Goal: Task Accomplishment & Management: Manage account settings

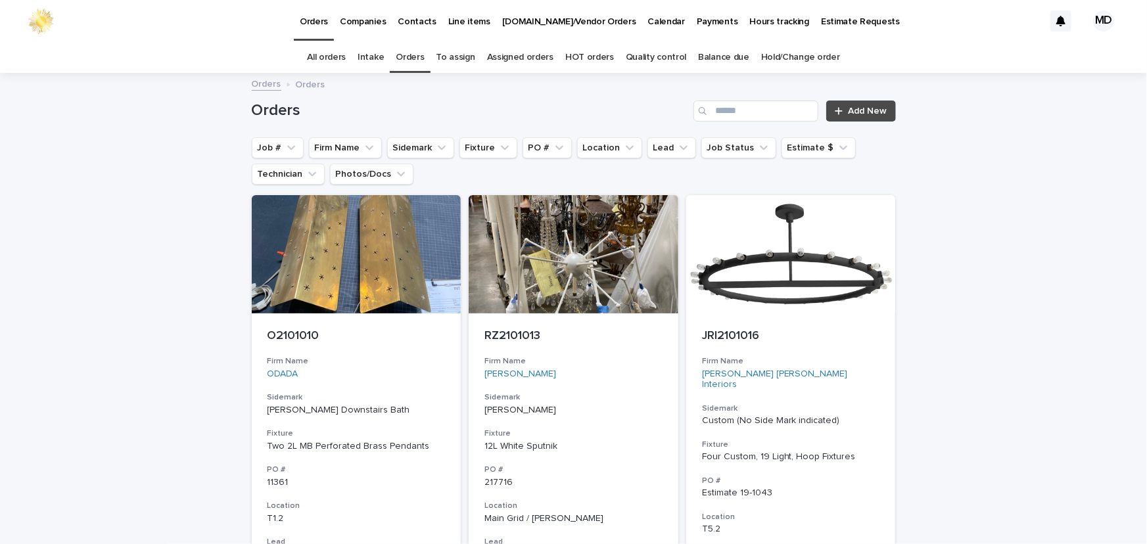
click at [636, 60] on link "Quality control" at bounding box center [656, 57] width 60 height 31
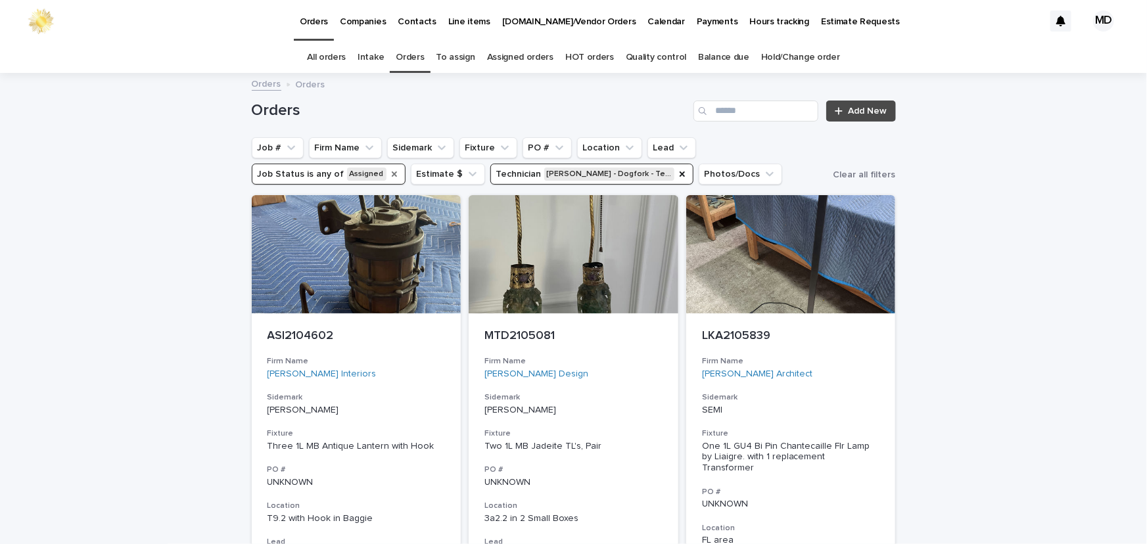
click at [389, 174] on icon "Job Status" at bounding box center [394, 174] width 11 height 11
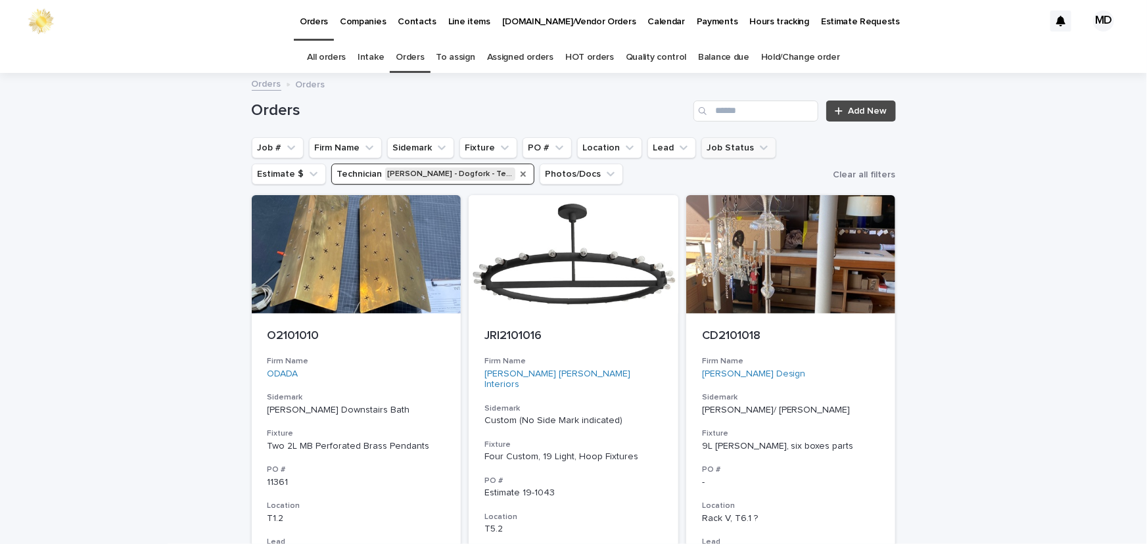
click at [521, 173] on icon "Technician" at bounding box center [523, 174] width 5 height 5
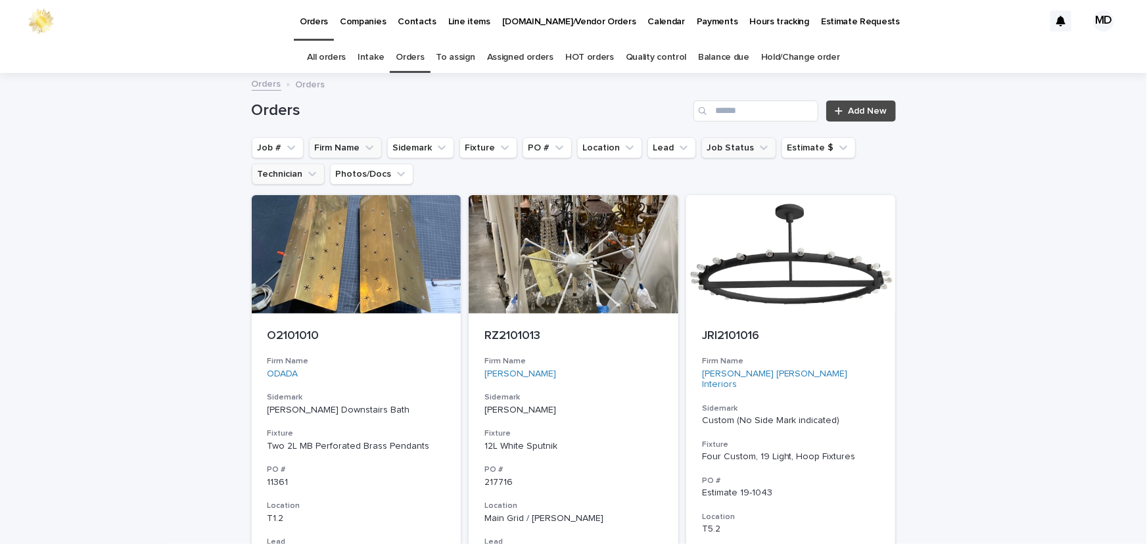
click at [345, 151] on button "Firm Name" at bounding box center [345, 147] width 73 height 21
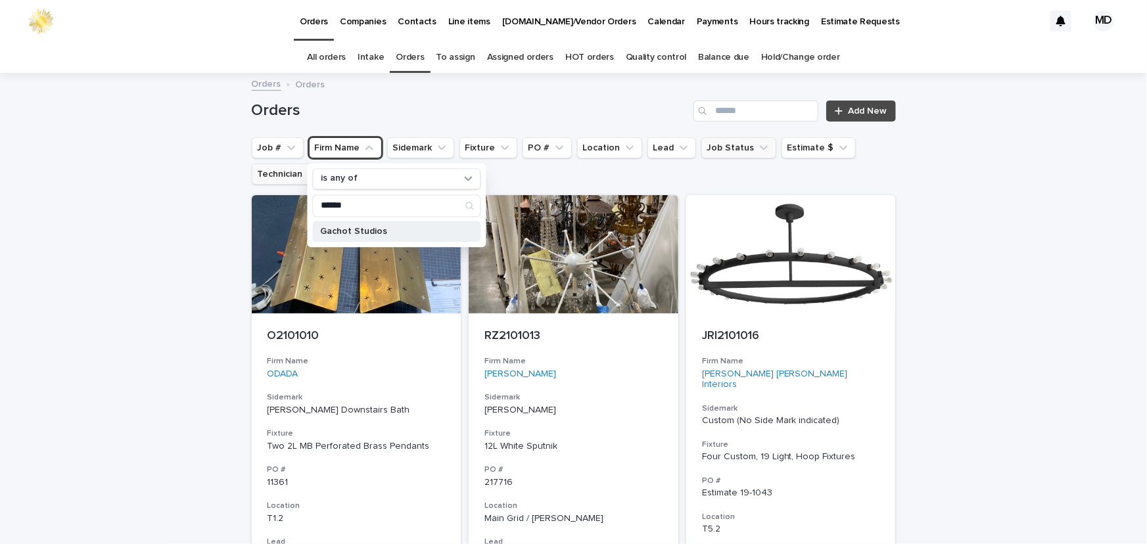
type input "******"
click at [335, 229] on p "Gachot Studios" at bounding box center [389, 231] width 139 height 9
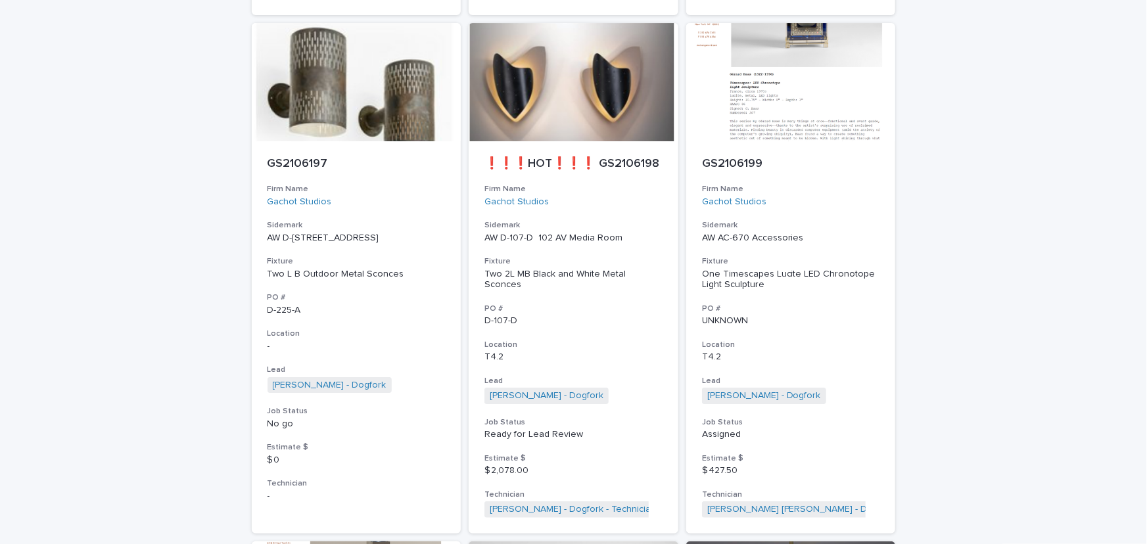
scroll to position [2331, 0]
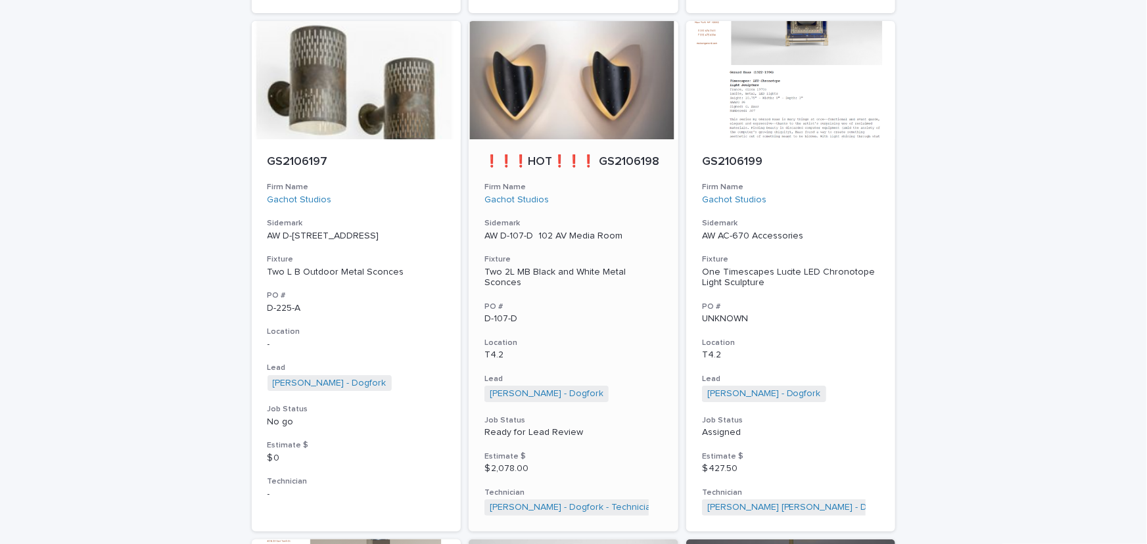
click at [594, 267] on div "Two 2L MB Black and White Metal Sconces" at bounding box center [574, 278] width 178 height 22
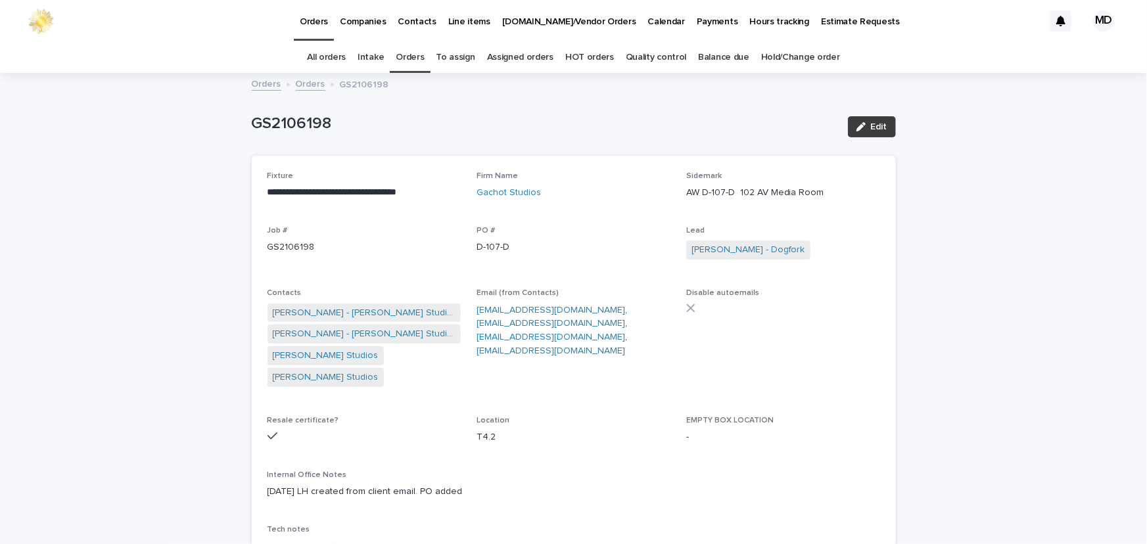
click at [884, 127] on button "Edit" at bounding box center [872, 126] width 48 height 21
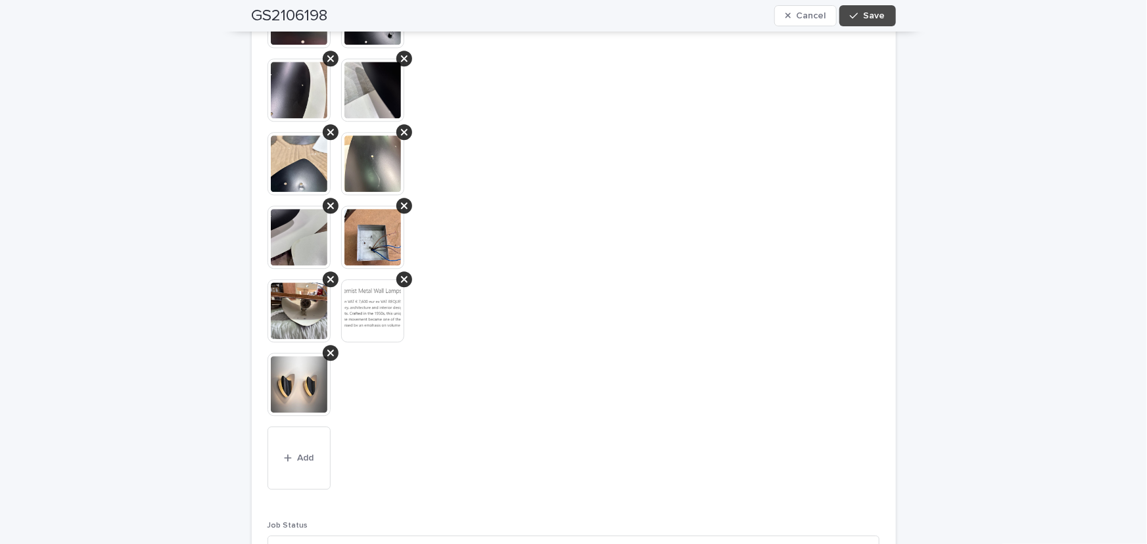
scroll to position [1912, 0]
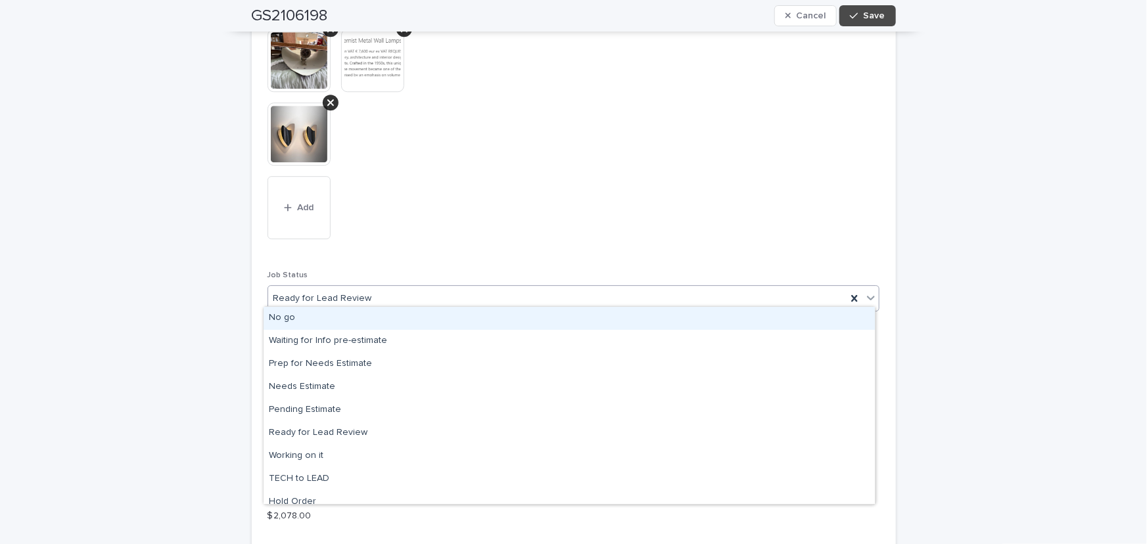
click at [867, 291] on icon at bounding box center [871, 297] width 13 height 13
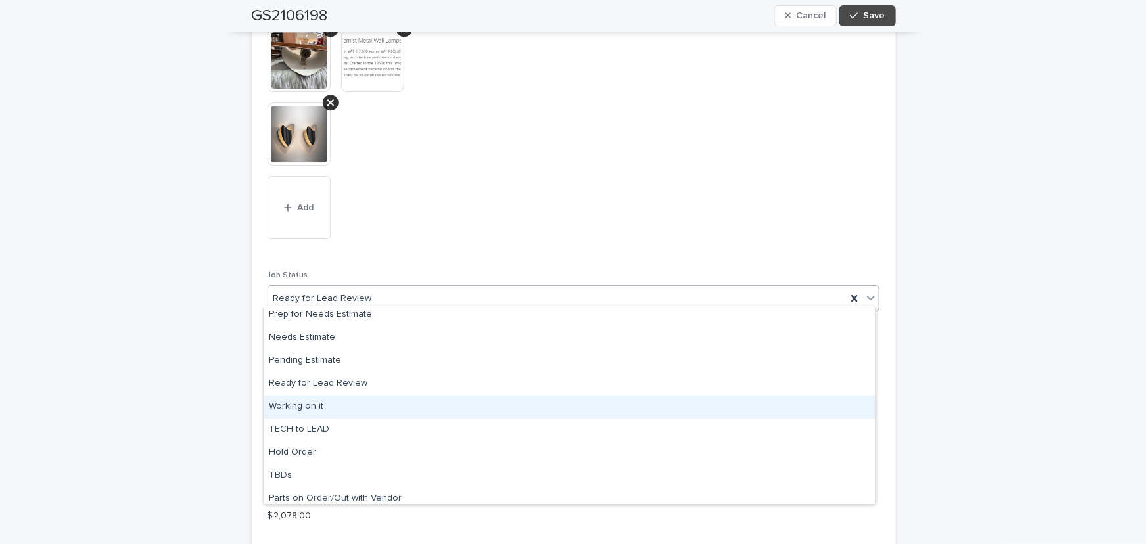
scroll to position [125, 0]
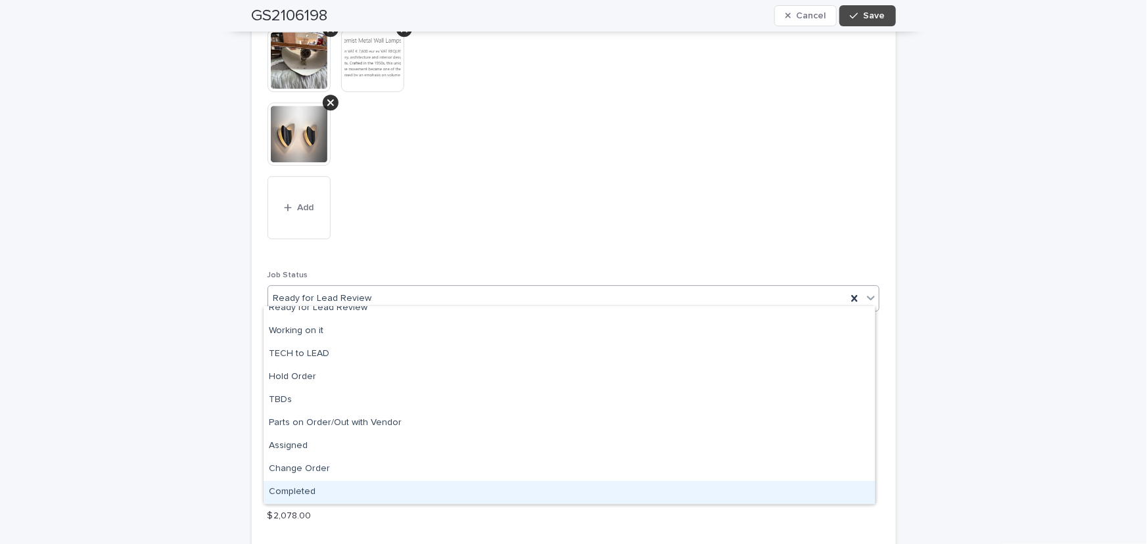
click at [304, 490] on div "Completed" at bounding box center [569, 492] width 611 height 23
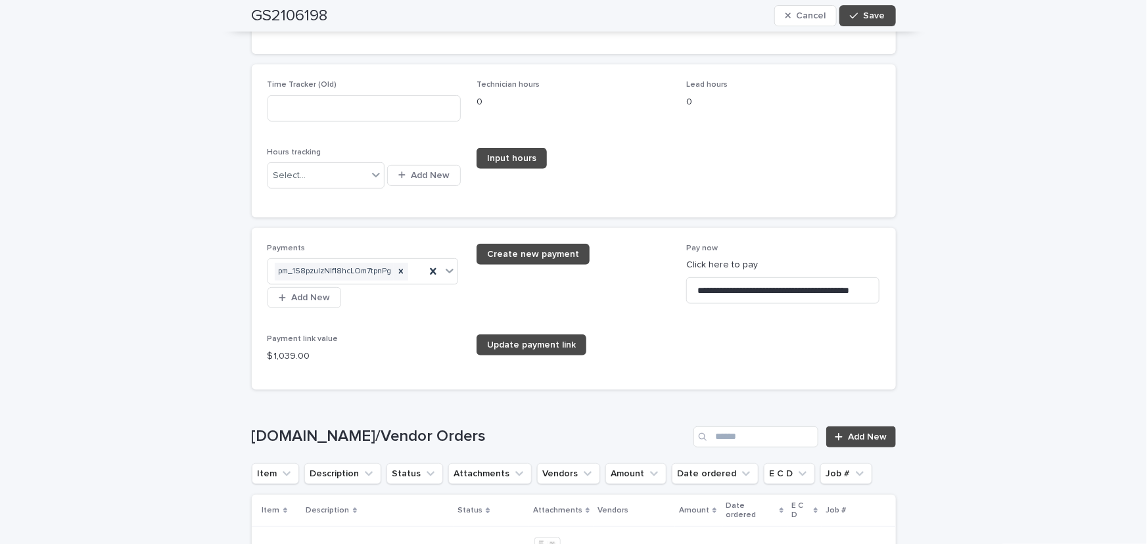
scroll to position [2749, 0]
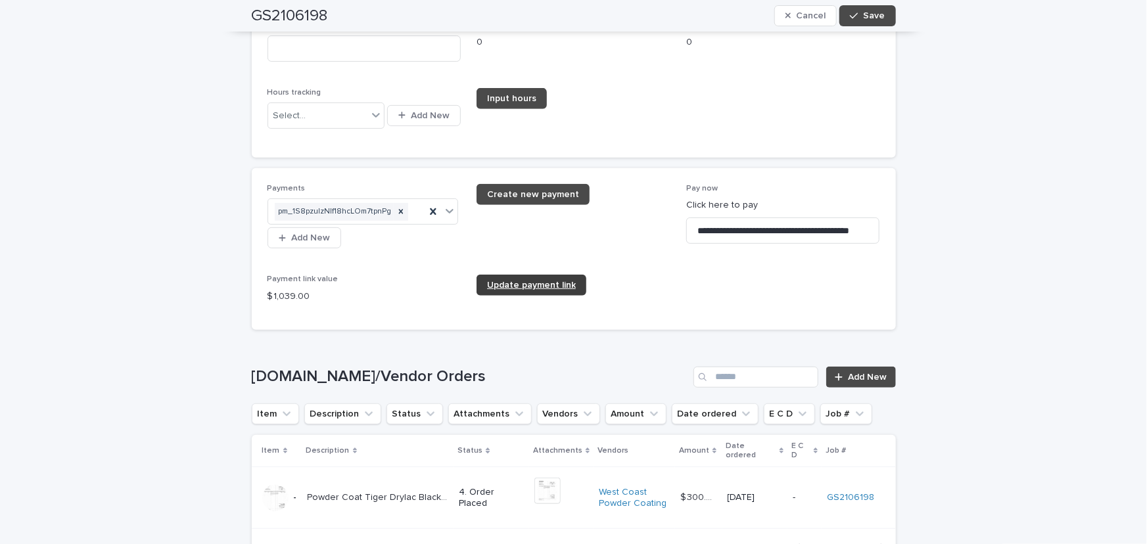
click at [515, 281] on span "Update payment link" at bounding box center [531, 285] width 89 height 9
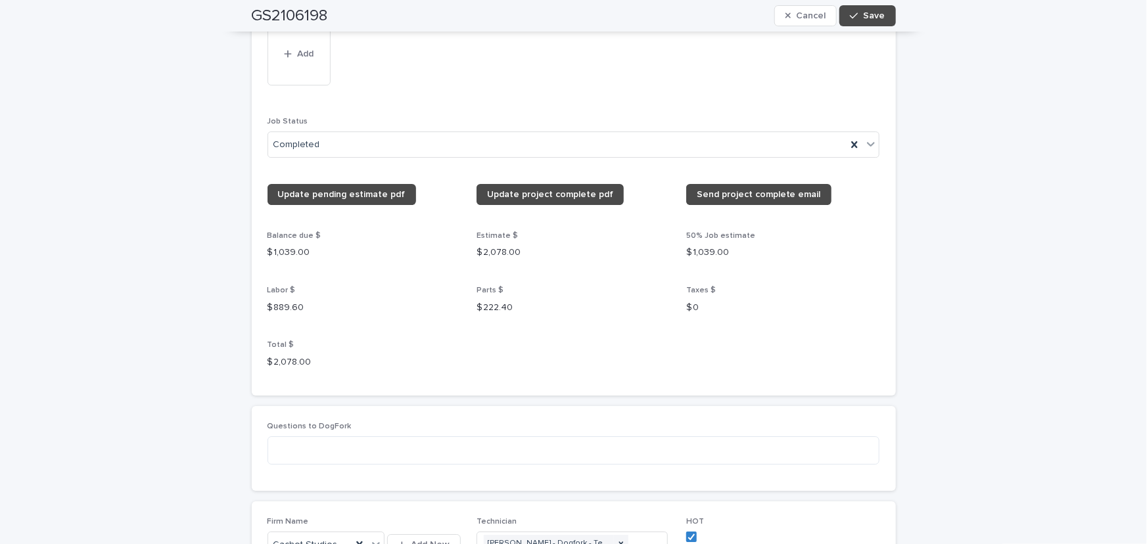
scroll to position [2031, 0]
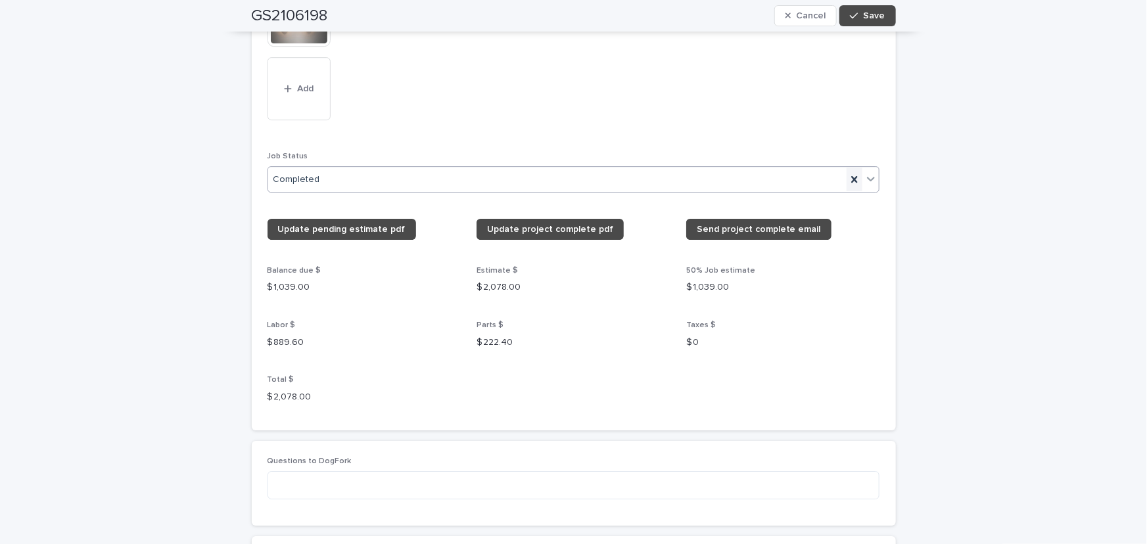
click at [852, 176] on icon at bounding box center [855, 179] width 6 height 7
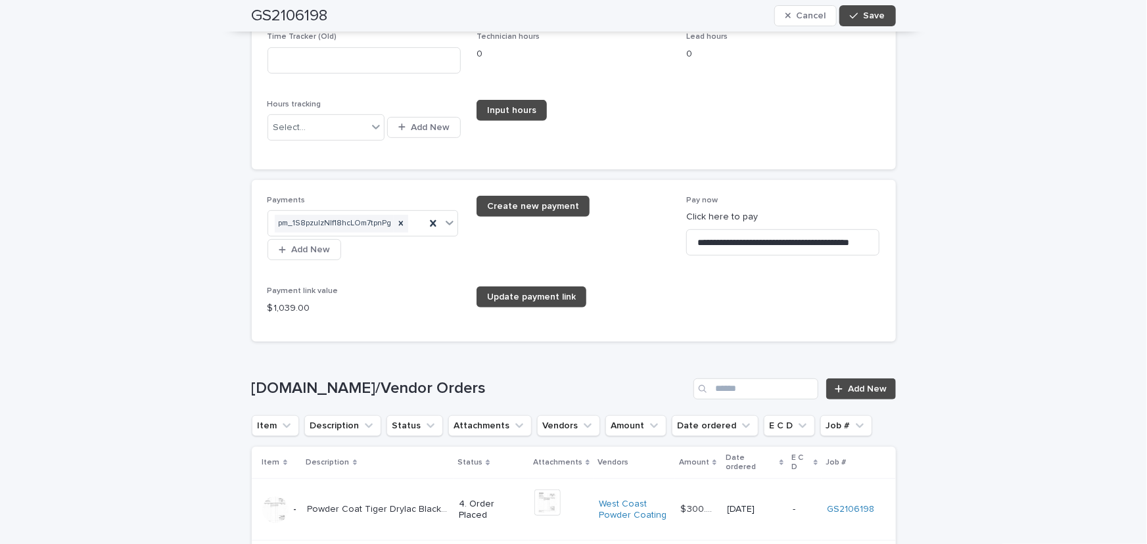
scroll to position [2809, 0]
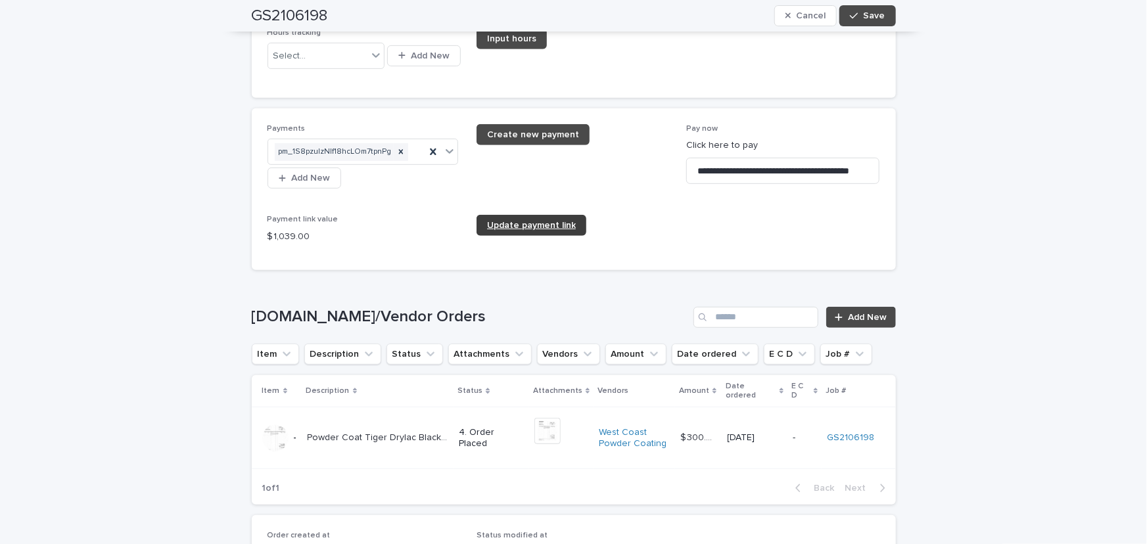
click at [558, 221] on span "Update payment link" at bounding box center [531, 225] width 89 height 9
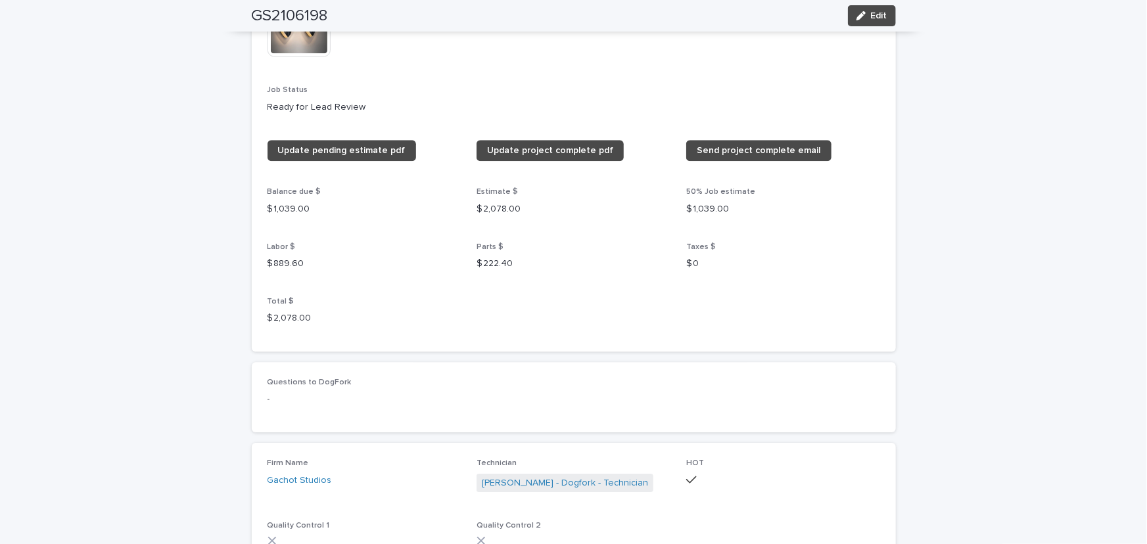
scroll to position [1793, 0]
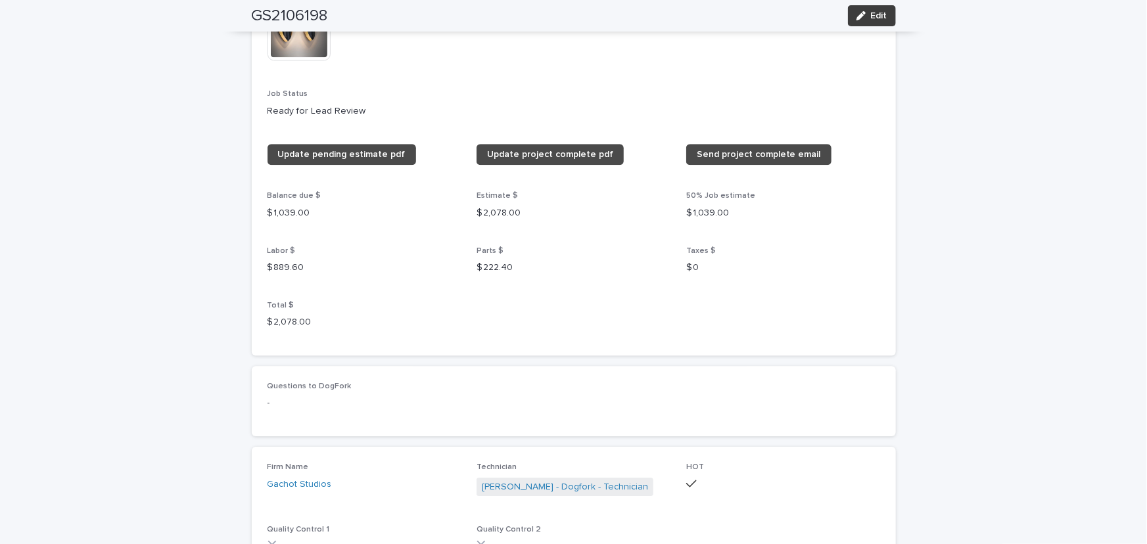
click at [871, 16] on span "Edit" at bounding box center [879, 15] width 16 height 9
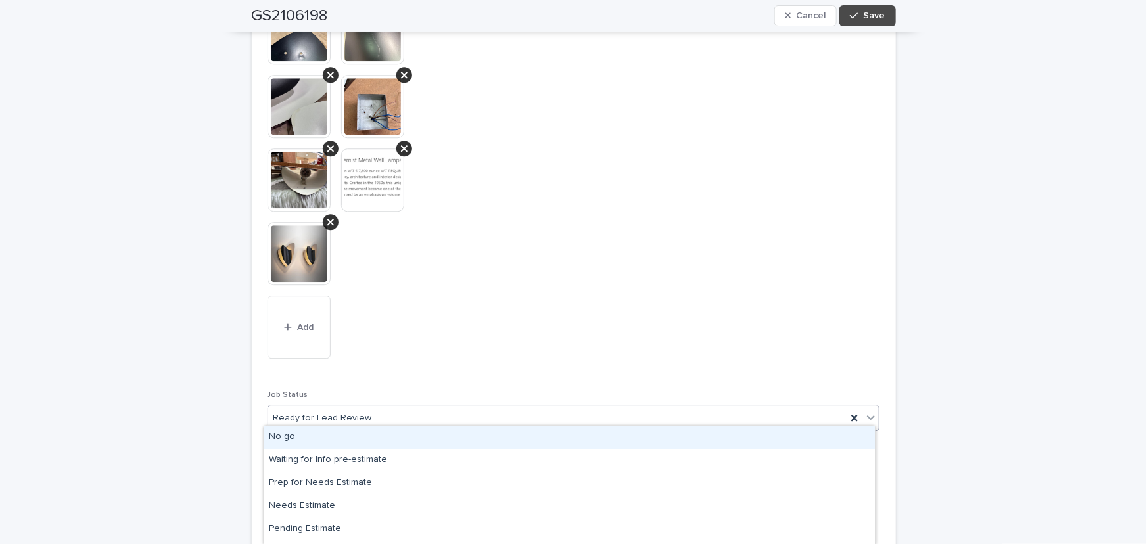
click at [866, 411] on icon at bounding box center [871, 417] width 13 height 13
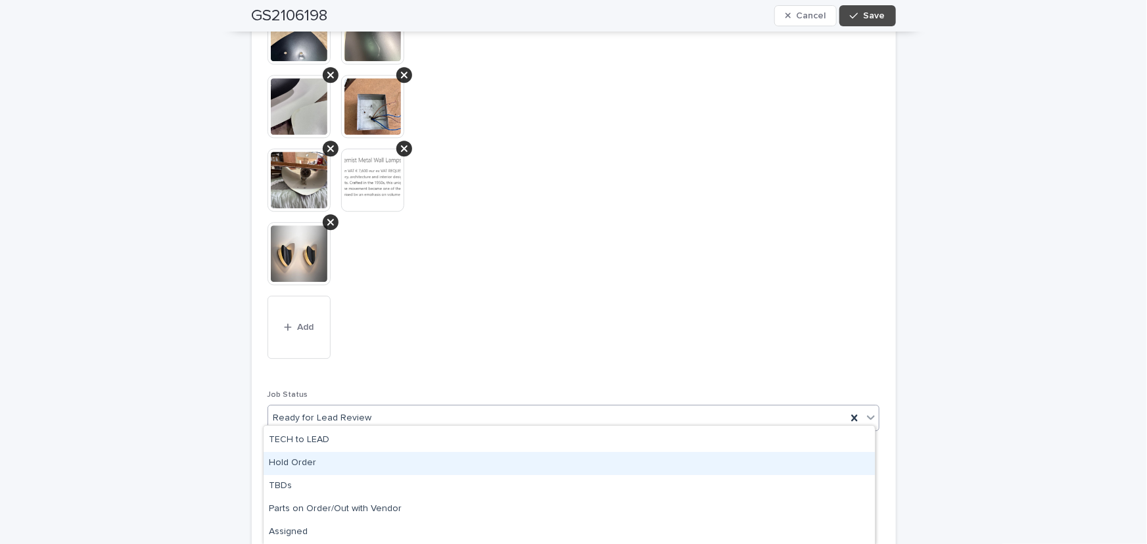
scroll to position [203, 0]
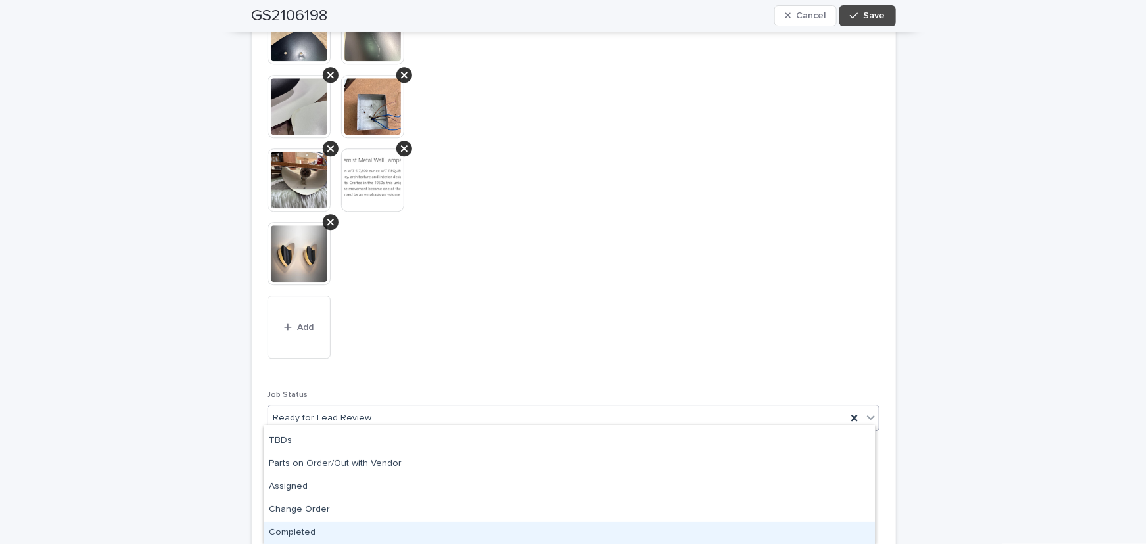
click at [295, 530] on div "Completed" at bounding box center [569, 533] width 611 height 23
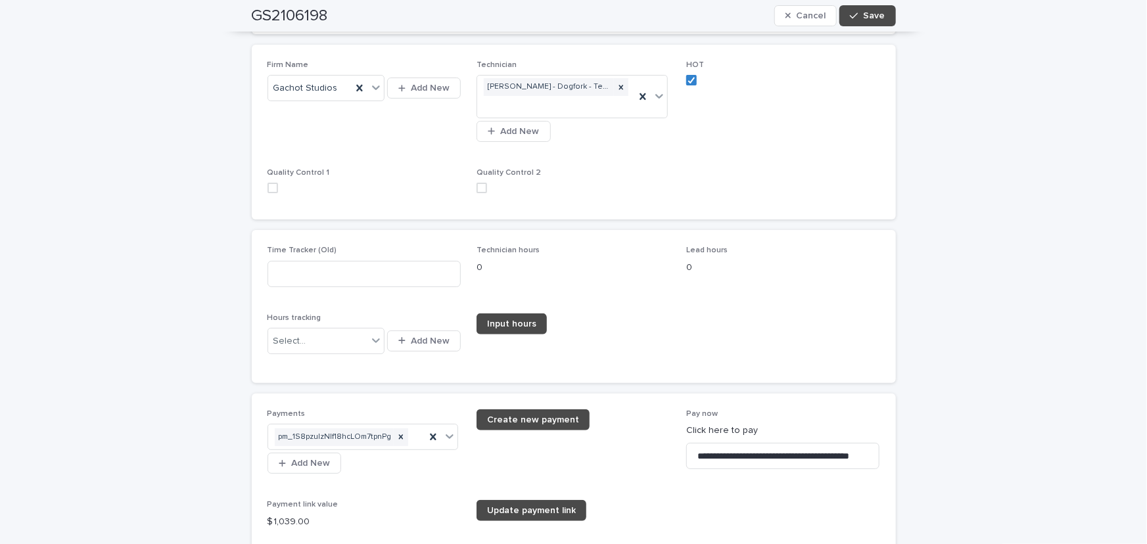
scroll to position [2570, 0]
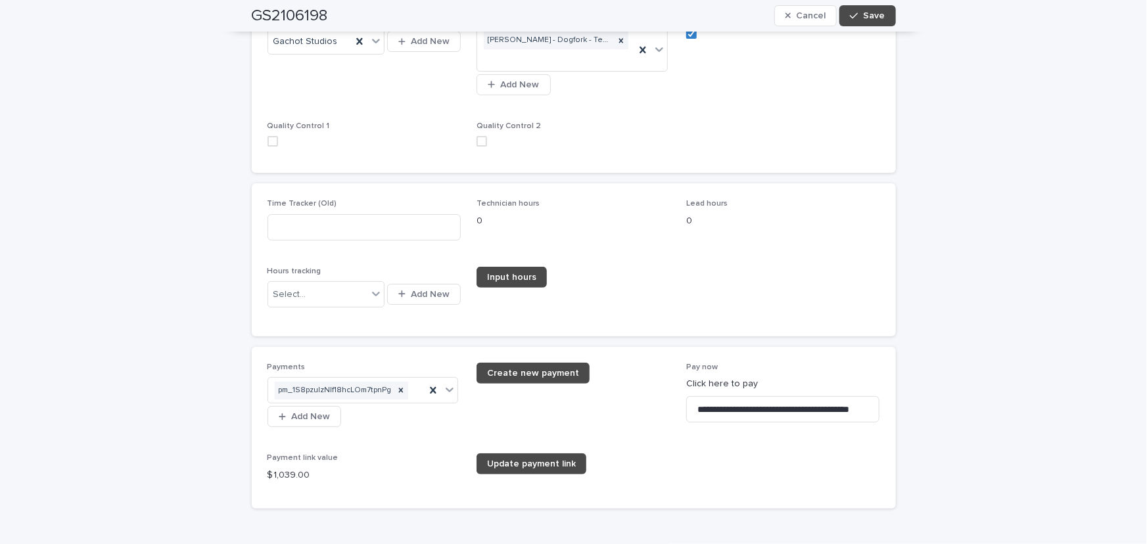
click at [268, 136] on span at bounding box center [273, 141] width 11 height 11
click at [482, 136] on span at bounding box center [482, 141] width 11 height 11
click at [877, 12] on span "Save" at bounding box center [875, 15] width 22 height 9
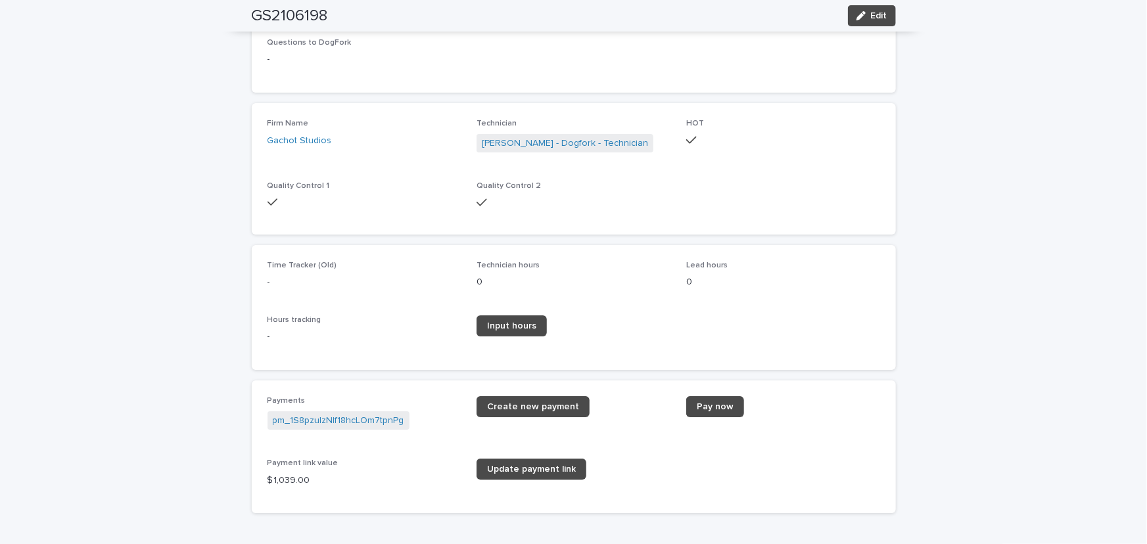
scroll to position [2070, 0]
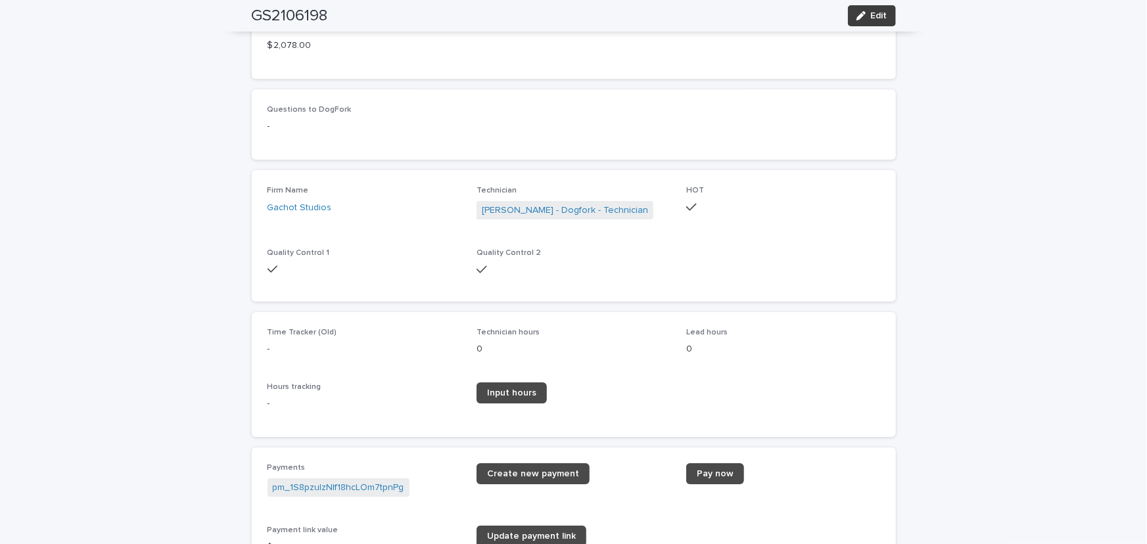
click at [868, 9] on button "Edit" at bounding box center [872, 15] width 48 height 21
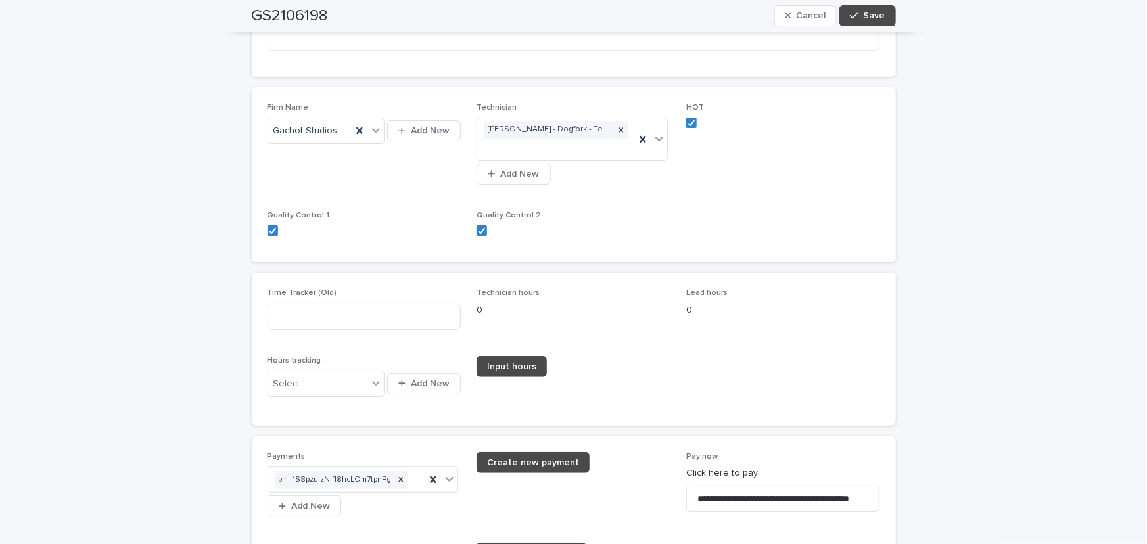
scroll to position [2488, 0]
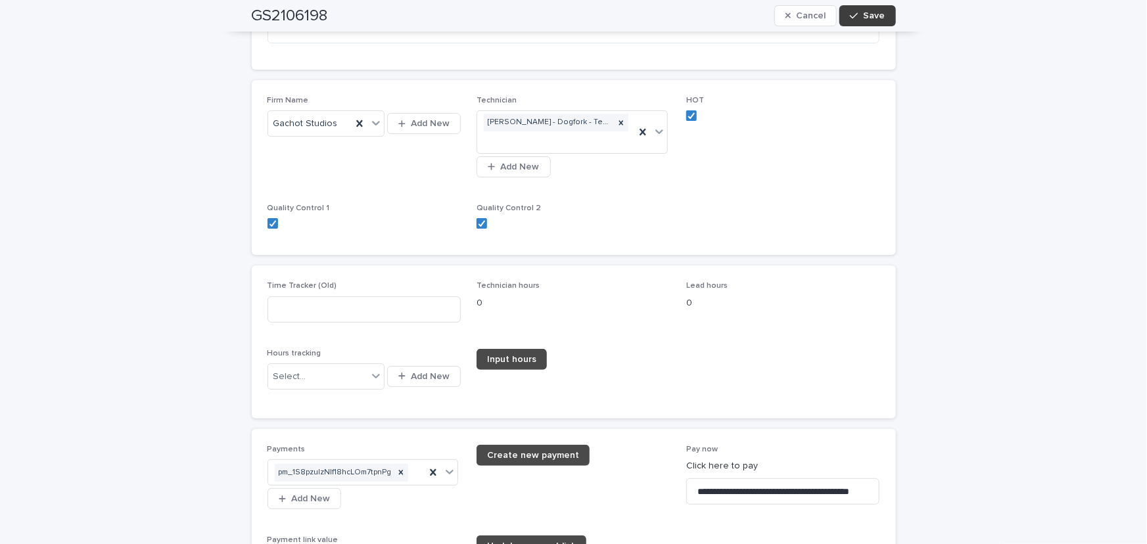
click at [868, 14] on span "Save" at bounding box center [875, 15] width 22 height 9
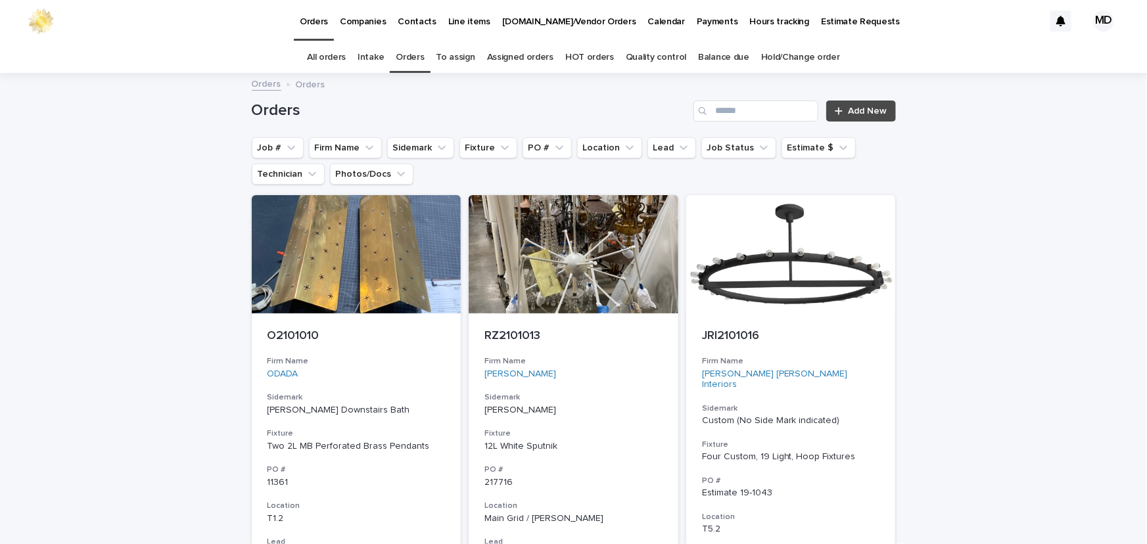
click at [730, 55] on link "Balance due" at bounding box center [723, 57] width 51 height 31
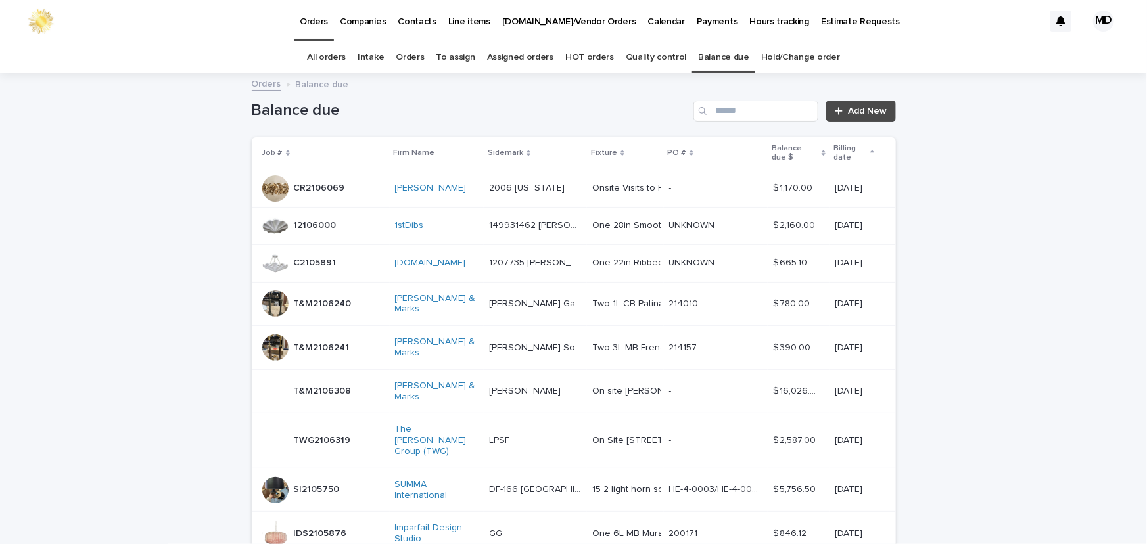
click at [411, 57] on link "Orders" at bounding box center [410, 57] width 28 height 31
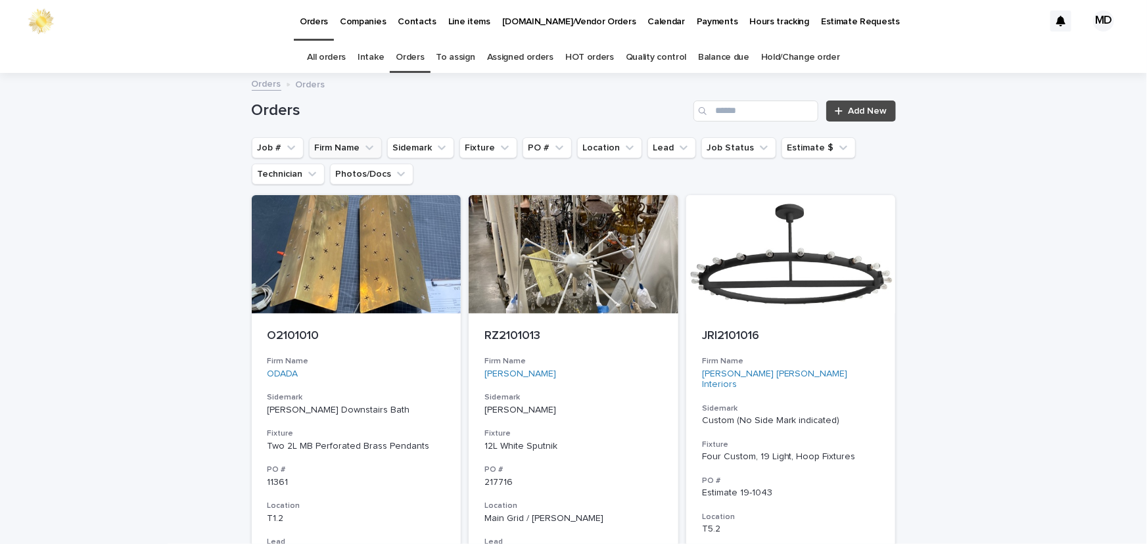
click at [333, 149] on button "Firm Name" at bounding box center [345, 147] width 73 height 21
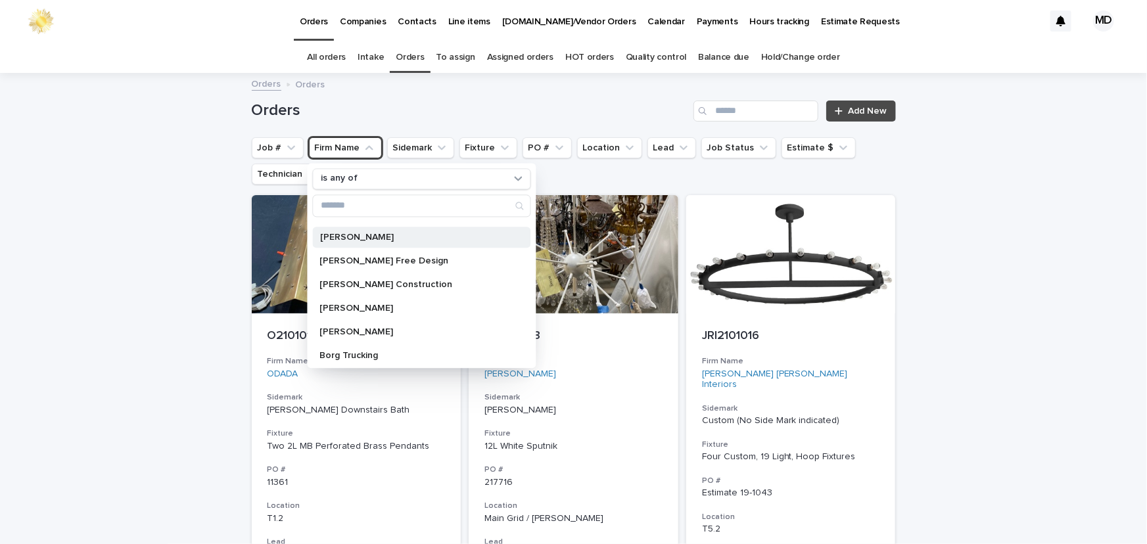
scroll to position [59, 0]
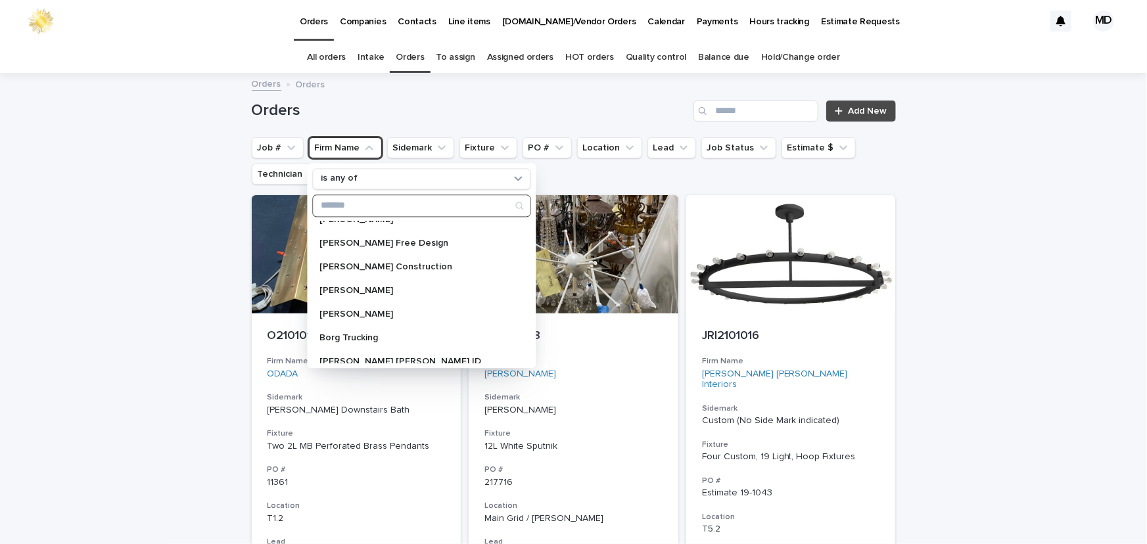
click at [379, 204] on input "Search" at bounding box center [421, 205] width 217 height 21
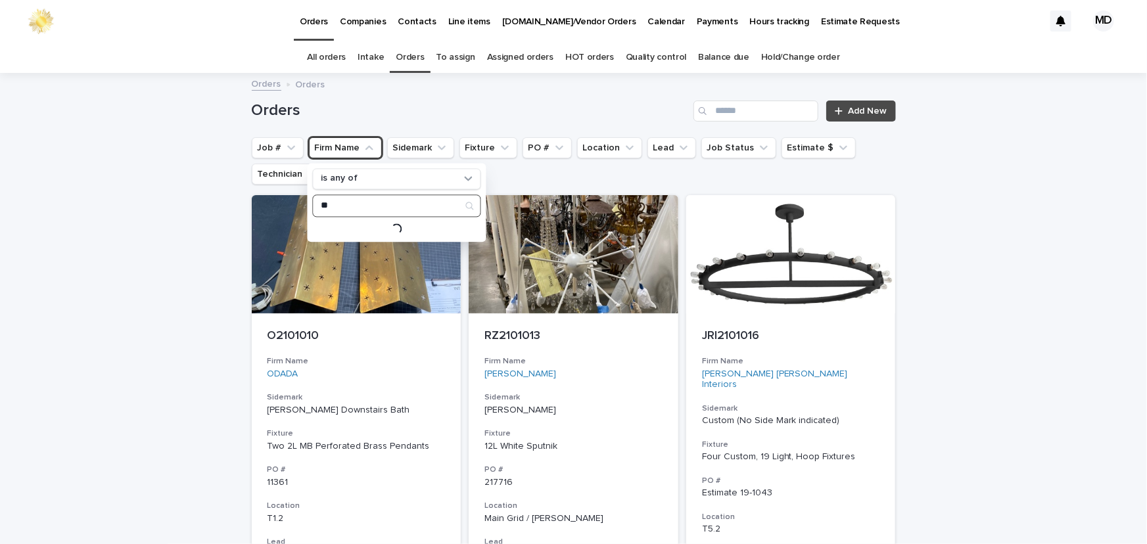
scroll to position [0, 0]
type input "******"
click at [367, 233] on p "Gachot Studios" at bounding box center [389, 231] width 139 height 9
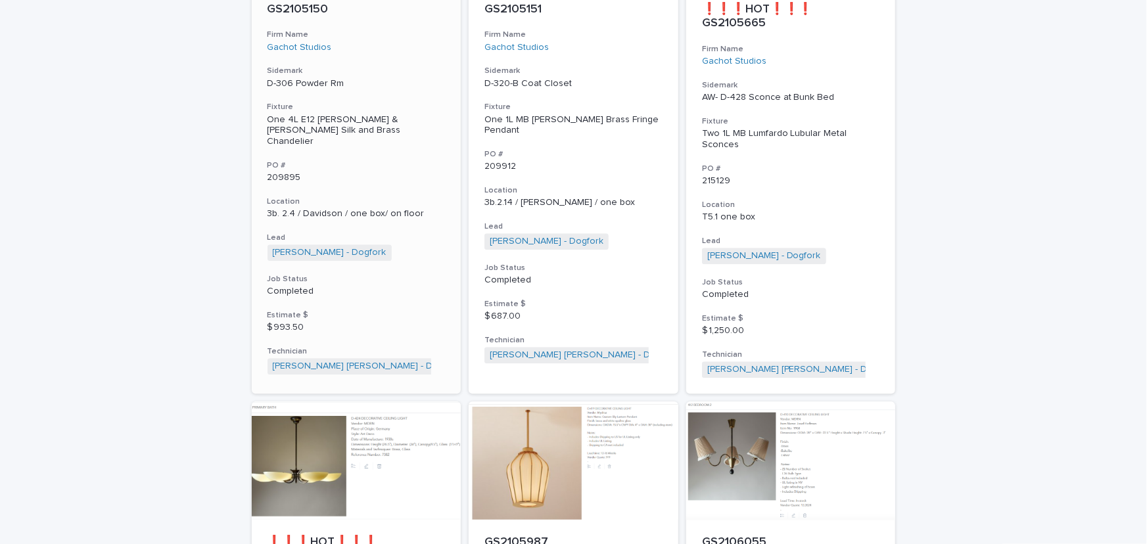
scroll to position [1374, 0]
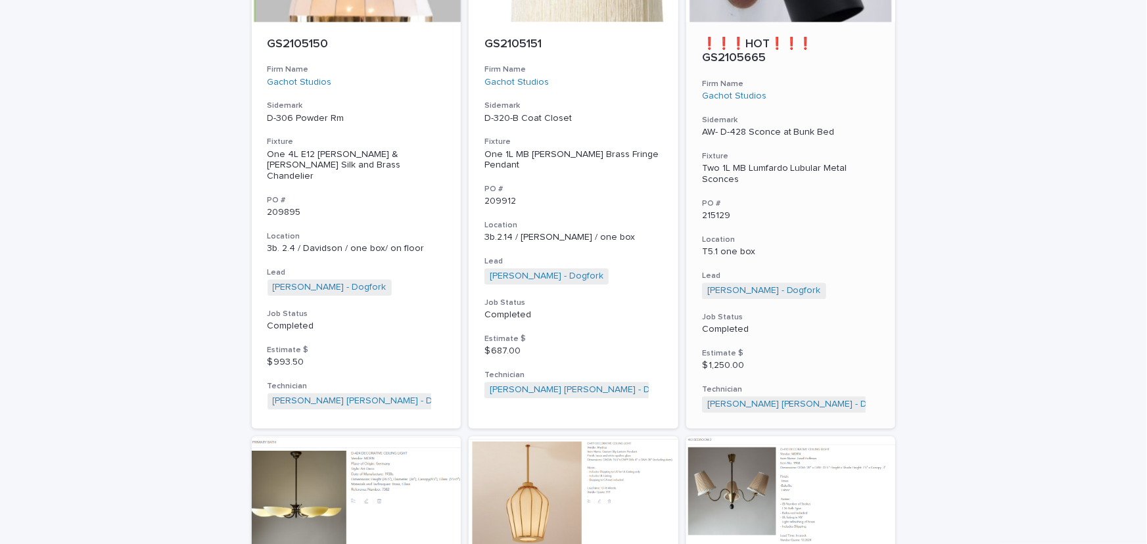
click at [713, 210] on p "215129" at bounding box center [791, 215] width 178 height 11
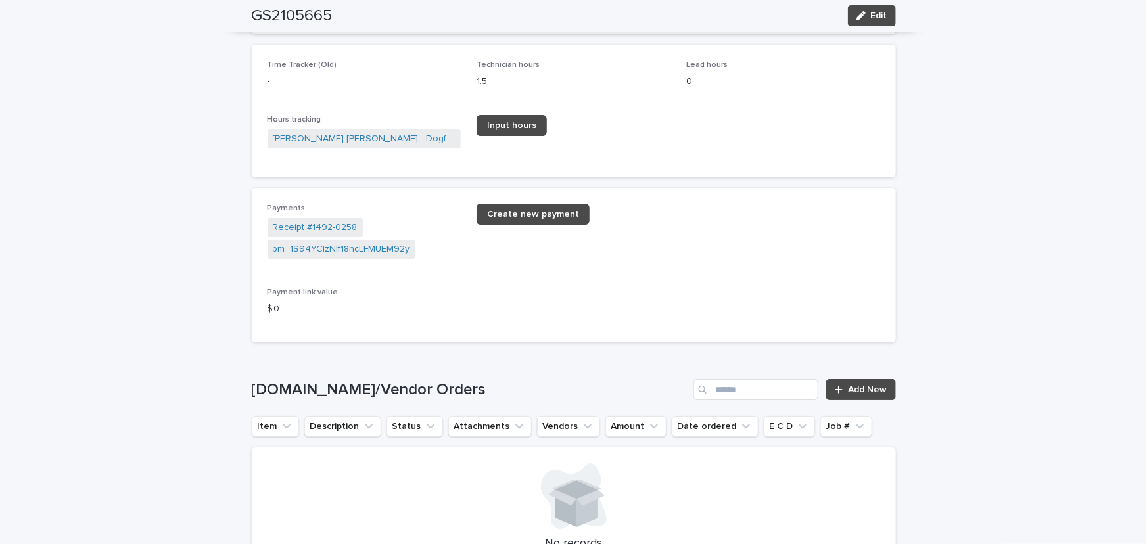
scroll to position [2271, 0]
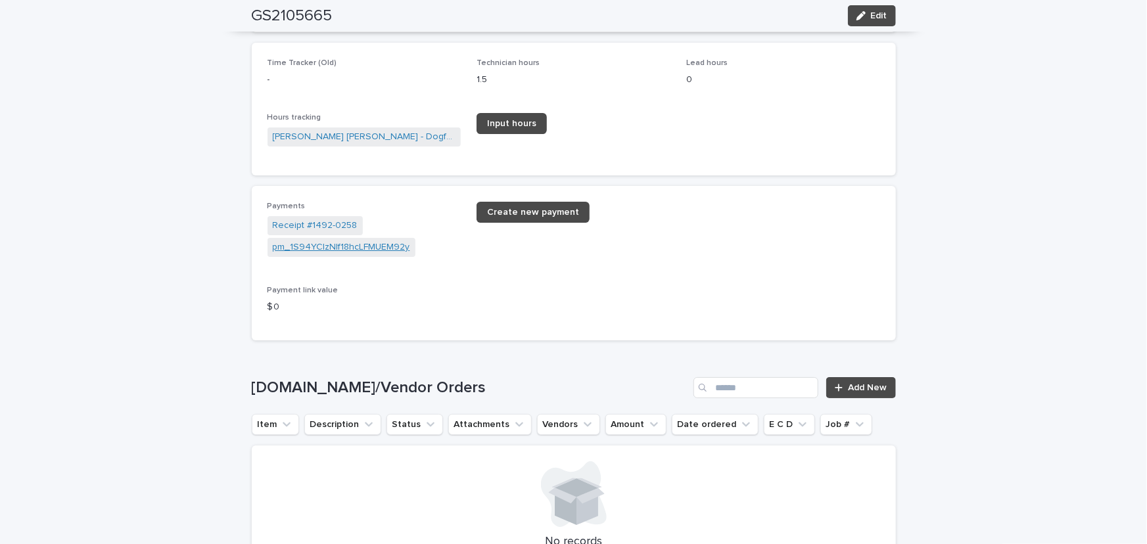
click at [301, 249] on link "pm_1S94YCIzNIf18hcLFMUEM92y" at bounding box center [341, 248] width 137 height 14
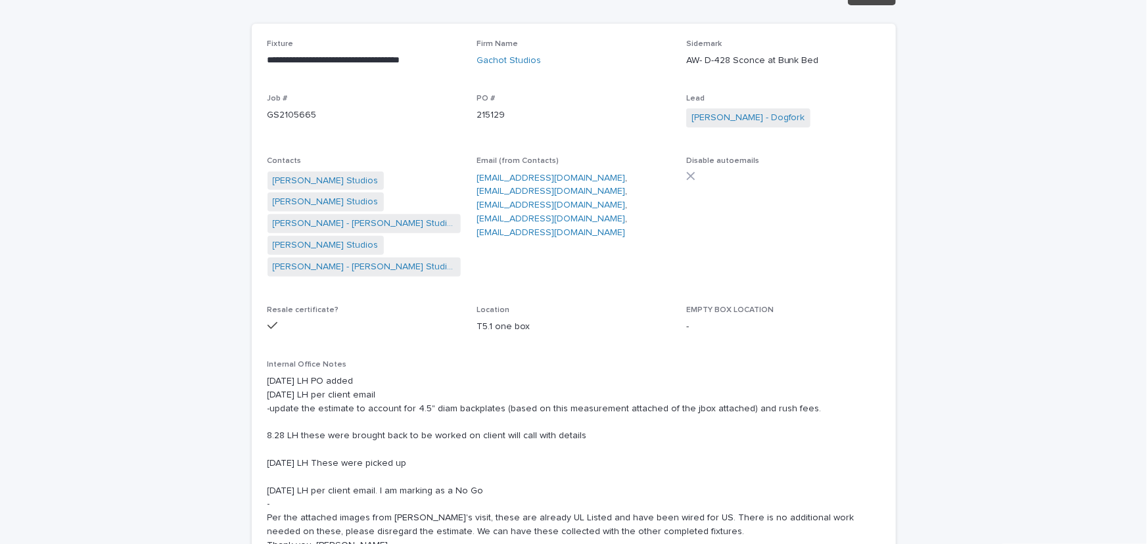
scroll to position [298, 0]
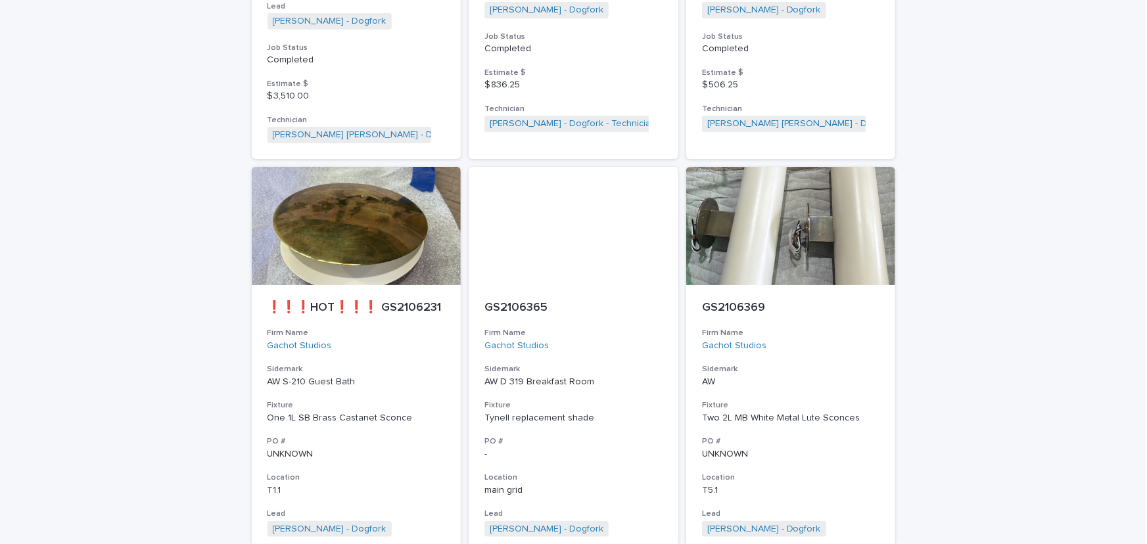
scroll to position [3866, 0]
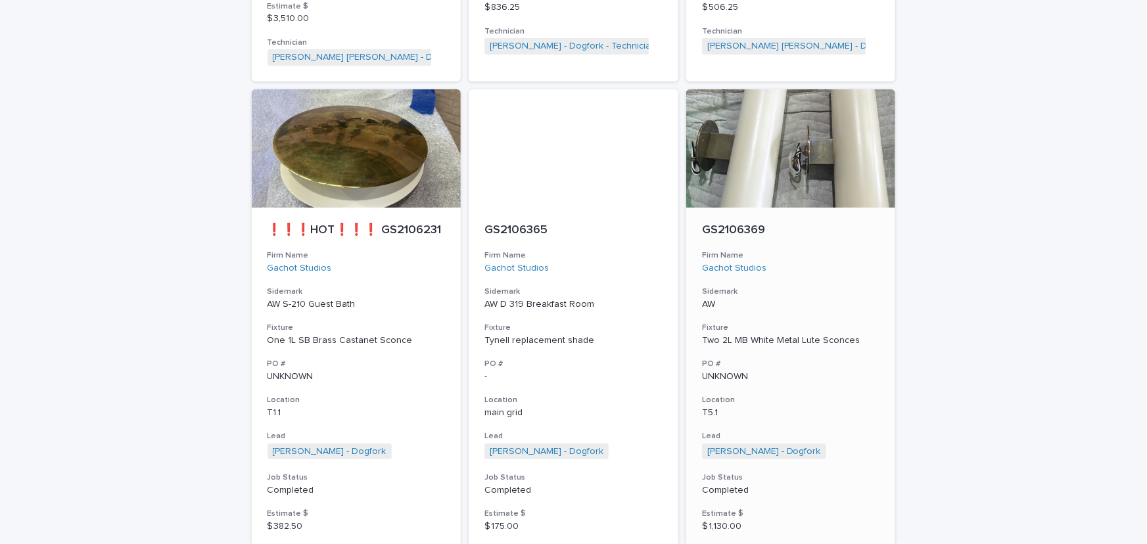
click at [731, 335] on div "Two 2L MB White Metal Lute Sconces" at bounding box center [791, 340] width 178 height 11
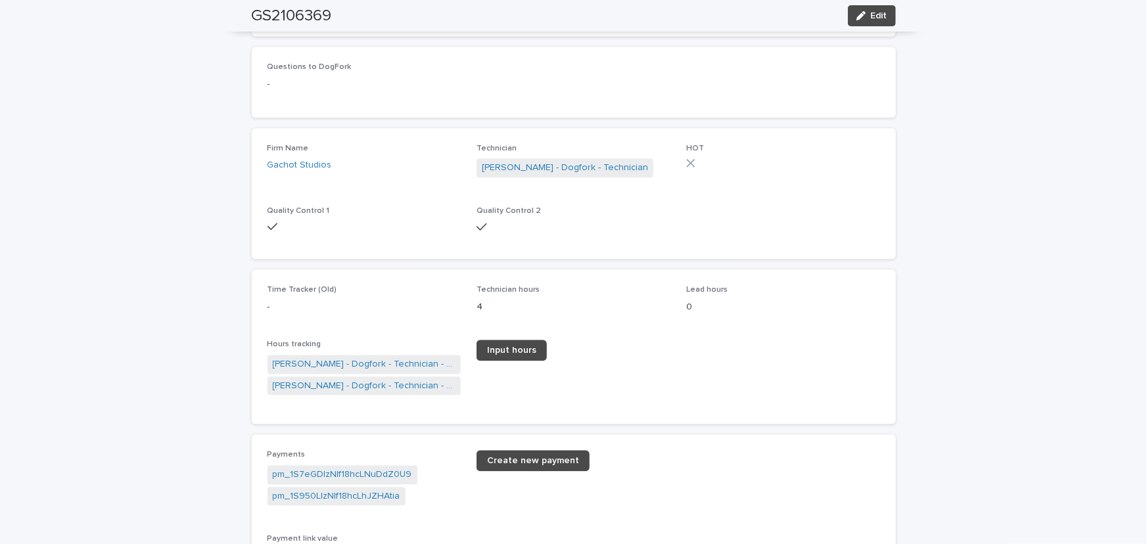
scroll to position [1554, 0]
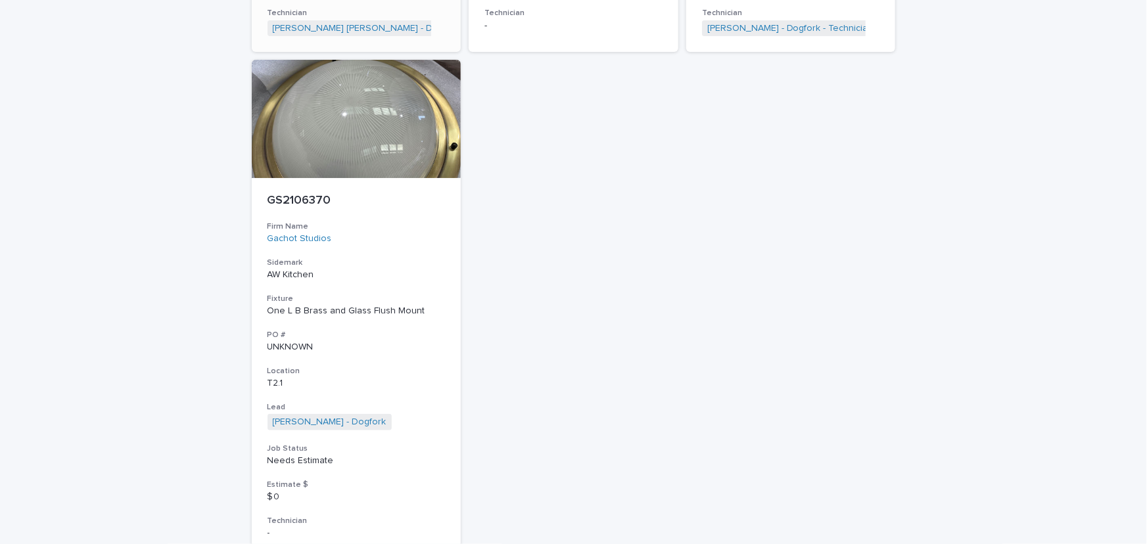
scroll to position [4405, 0]
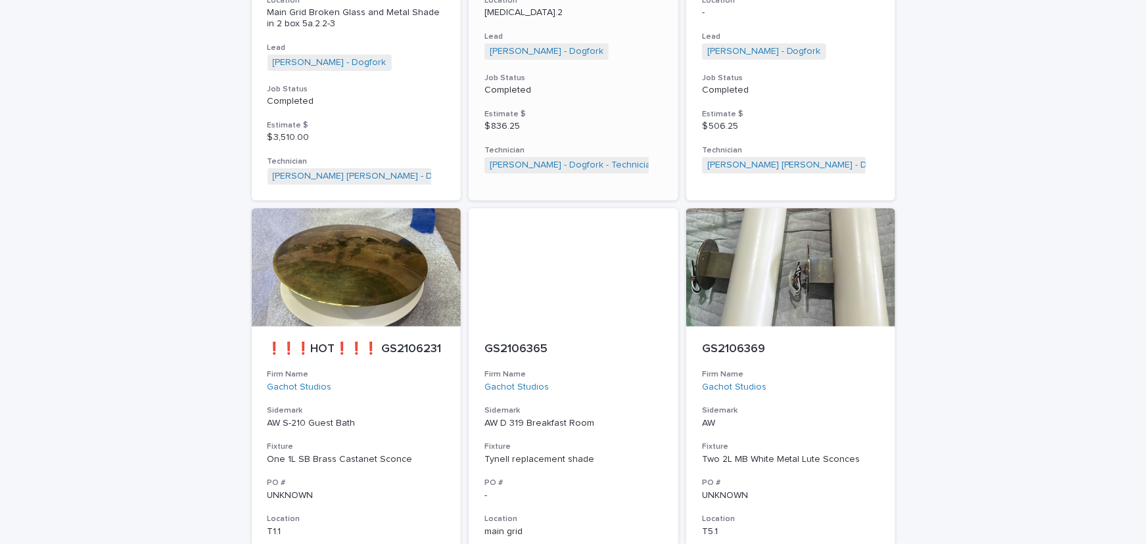
drag, startPoint x: 628, startPoint y: 121, endPoint x: 632, endPoint y: 110, distance: 11.9
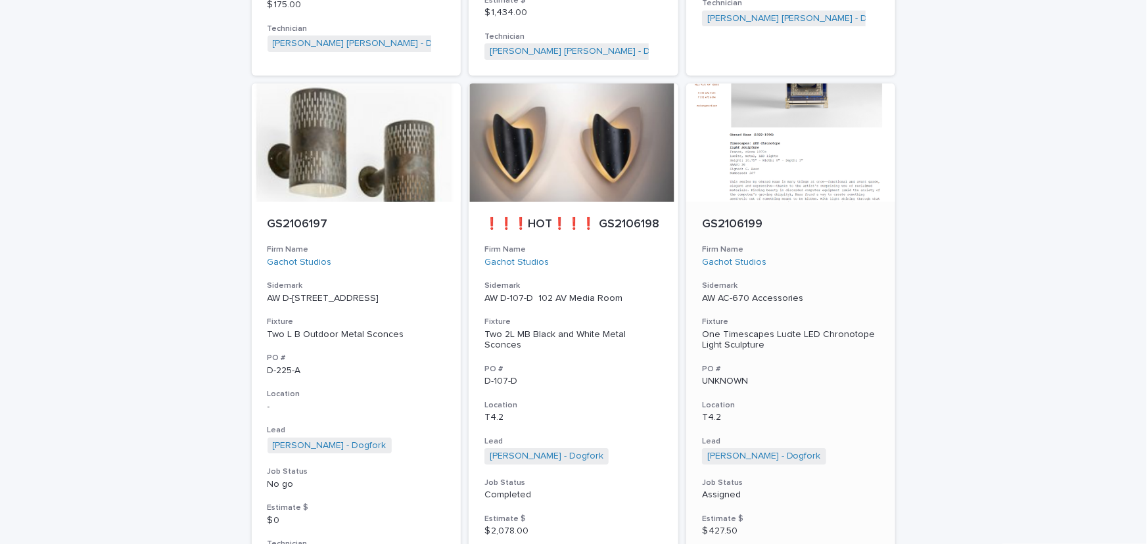
scroll to position [2492, 0]
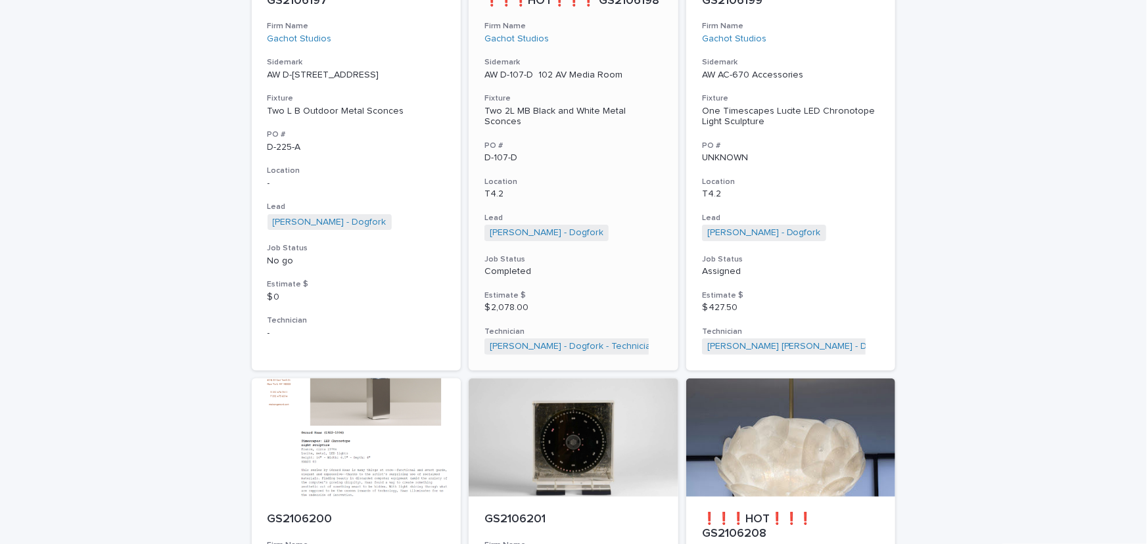
click at [519, 106] on div "Two 2L MB Black and White Metal Sconces" at bounding box center [574, 117] width 178 height 22
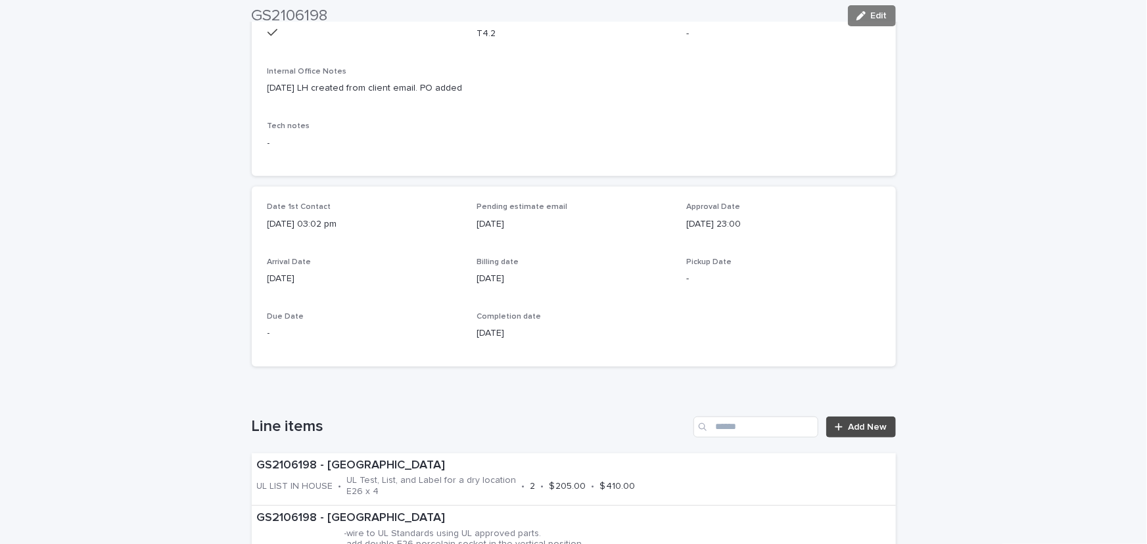
scroll to position [418, 0]
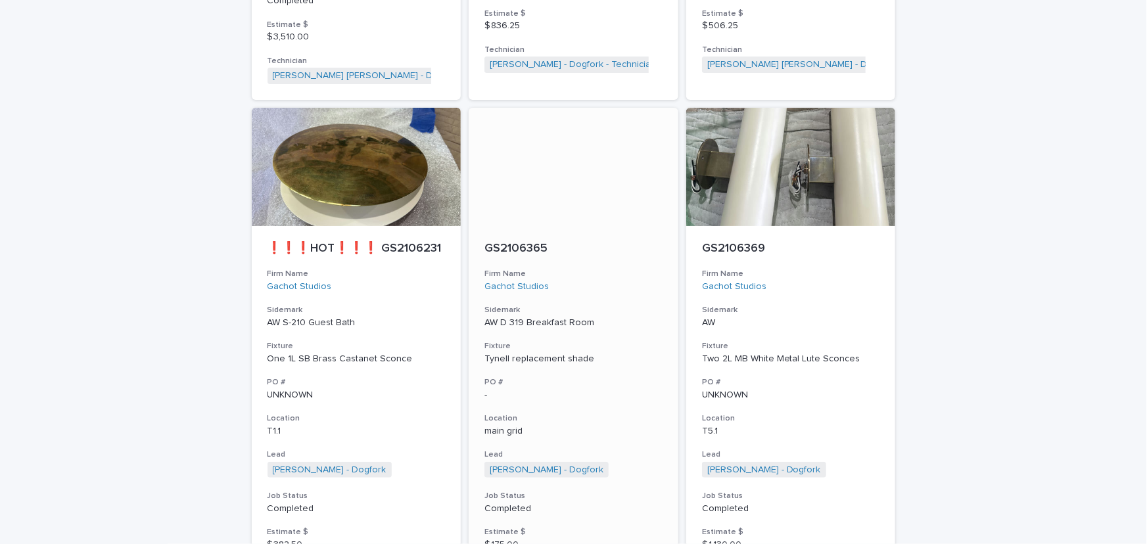
scroll to position [3866, 0]
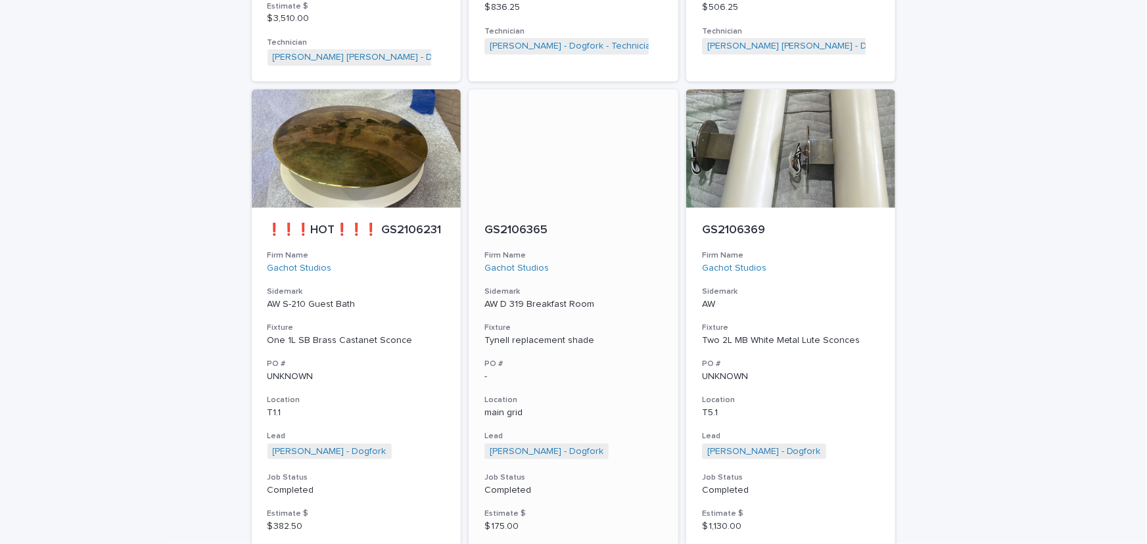
click at [523, 299] on p "AW D 319 Breakfast Room" at bounding box center [574, 304] width 178 height 11
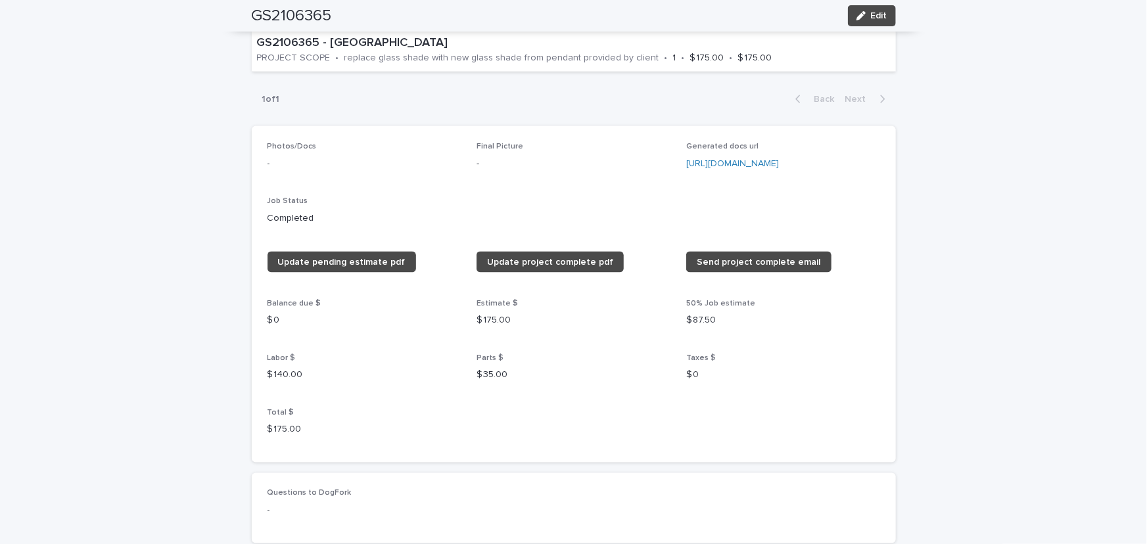
scroll to position [598, 0]
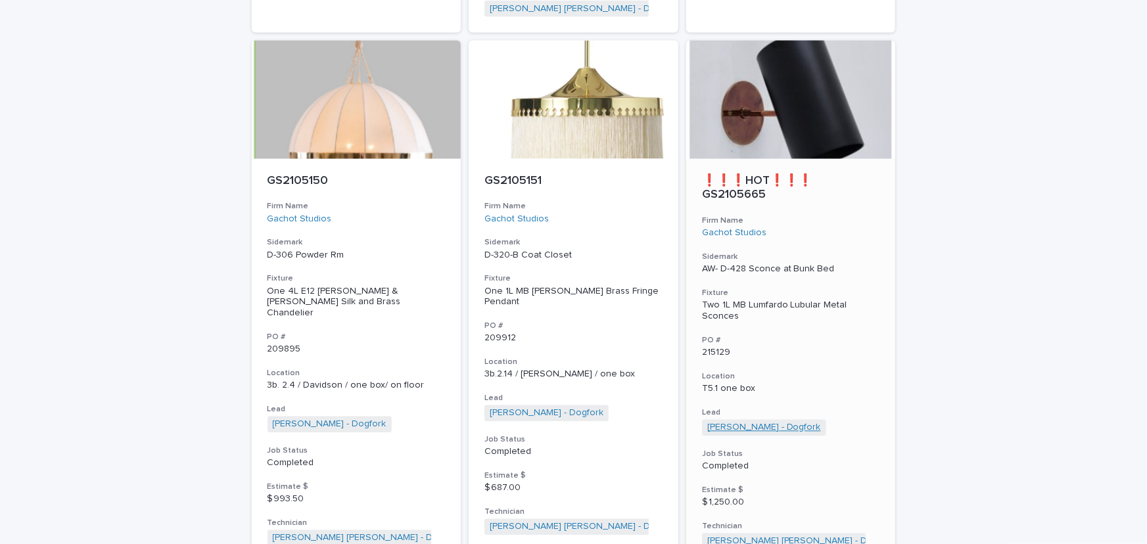
scroll to position [1476, 0]
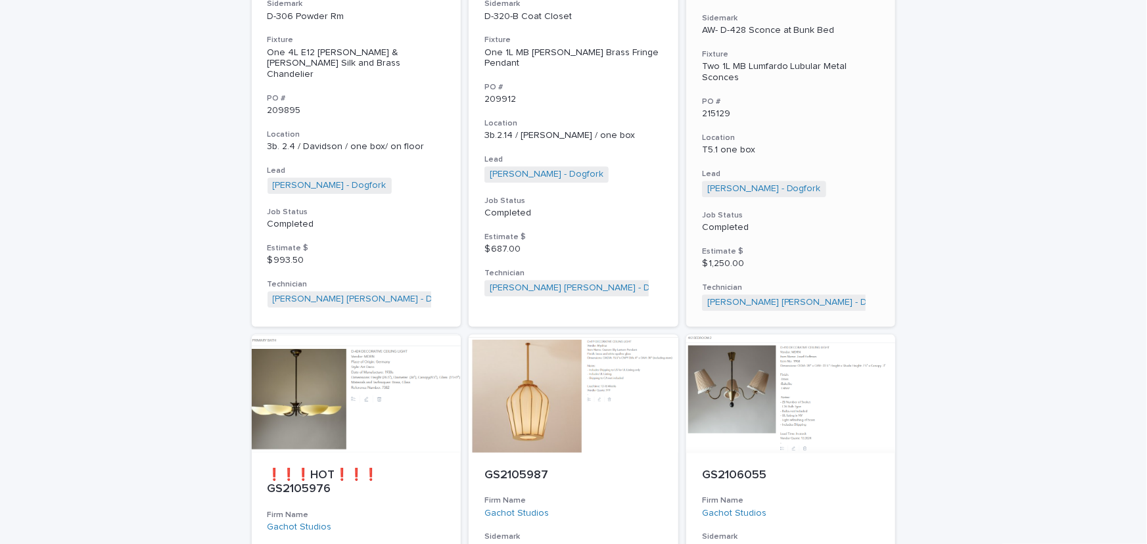
click at [756, 61] on div "Two 1L MB Lumfardo Lubular Metal Sconces" at bounding box center [791, 72] width 178 height 22
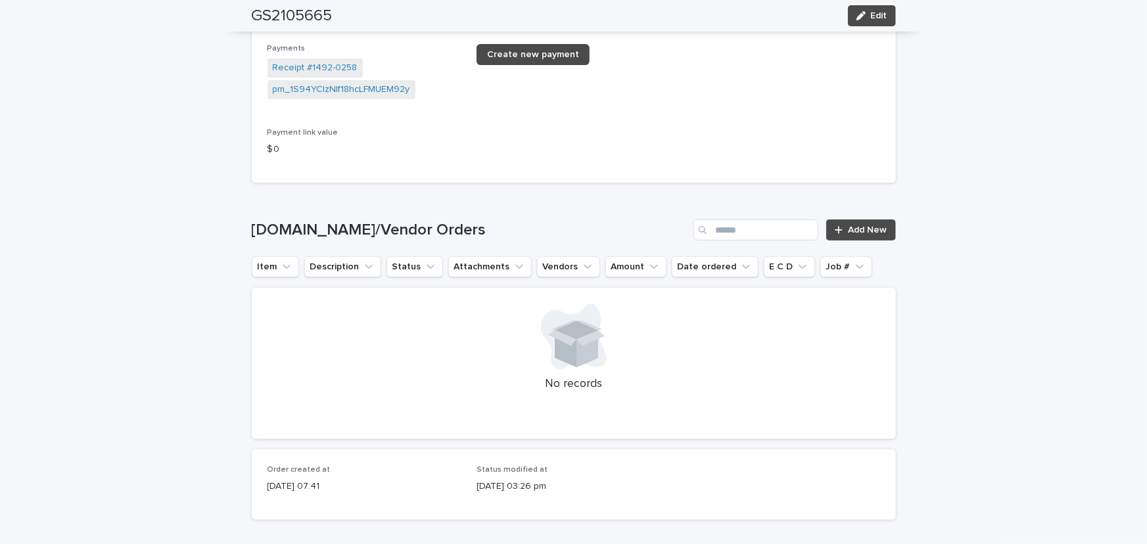
scroll to position [2360, 0]
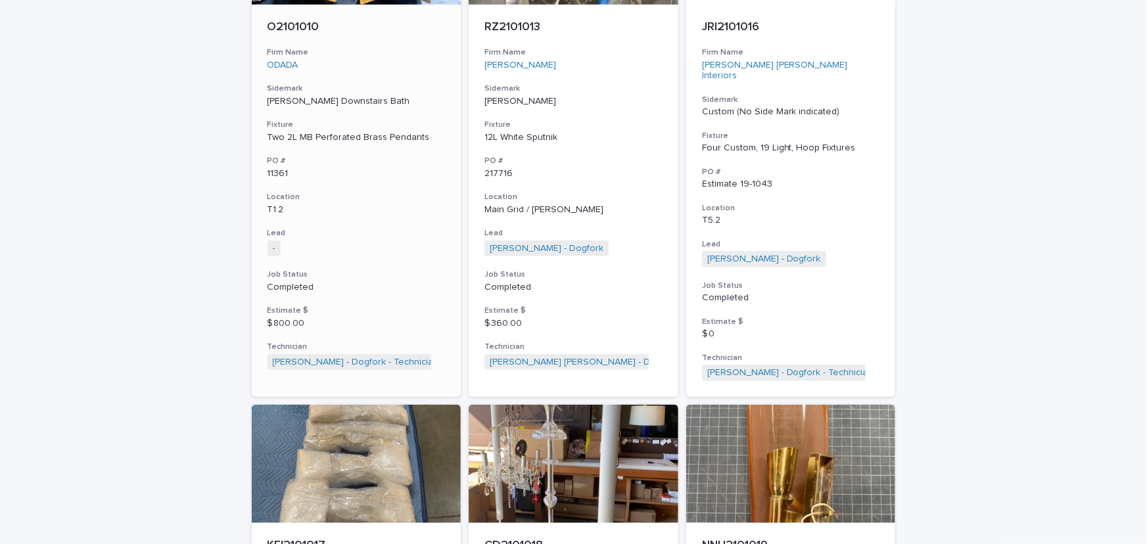
scroll to position [239, 0]
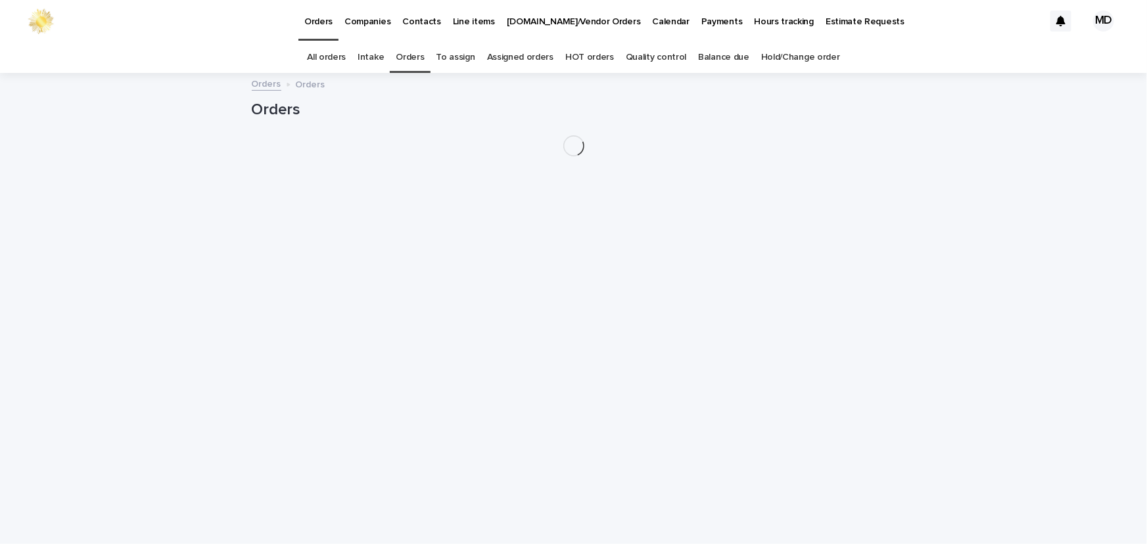
click at [717, 59] on link "Balance due" at bounding box center [723, 57] width 51 height 31
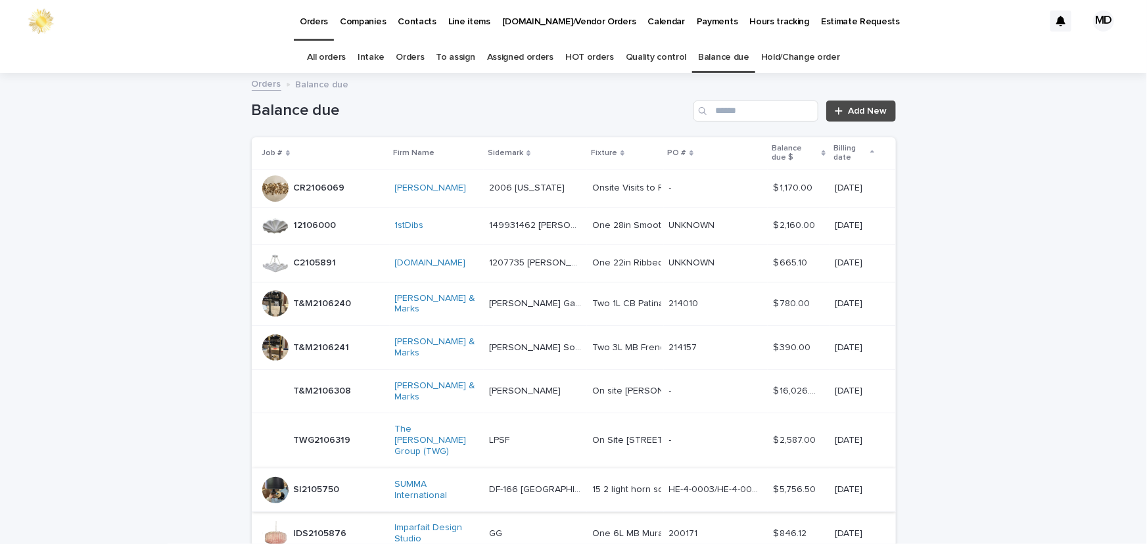
scroll to position [59, 0]
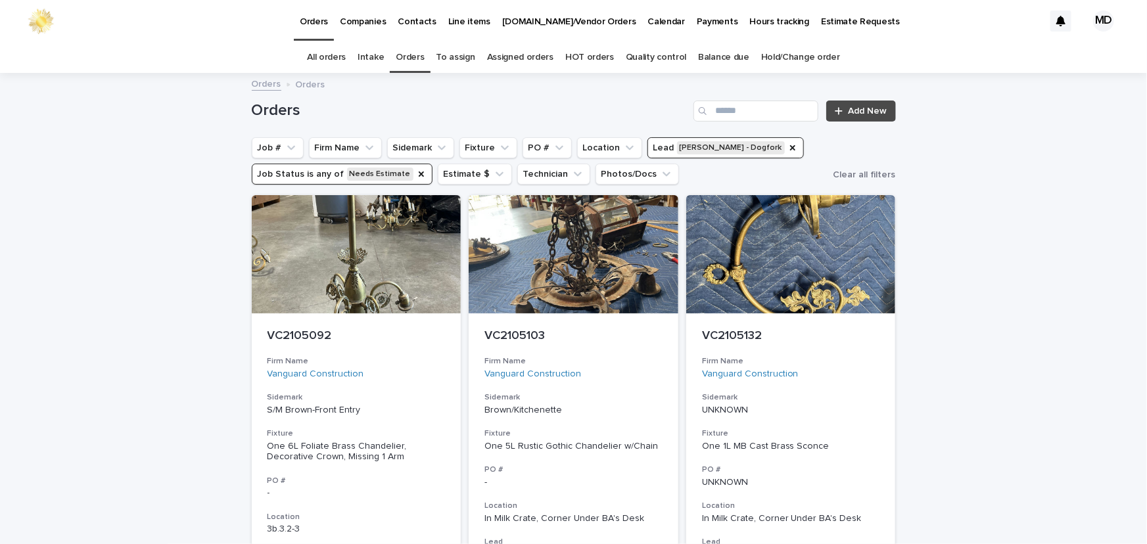
click at [788, 145] on icon "Lead" at bounding box center [793, 148] width 11 height 11
drag, startPoint x: 404, startPoint y: 173, endPoint x: 348, endPoint y: 147, distance: 61.5
click at [419, 172] on icon "Job Status" at bounding box center [421, 174] width 5 height 5
click at [348, 147] on button "Firm Name" at bounding box center [345, 147] width 73 height 21
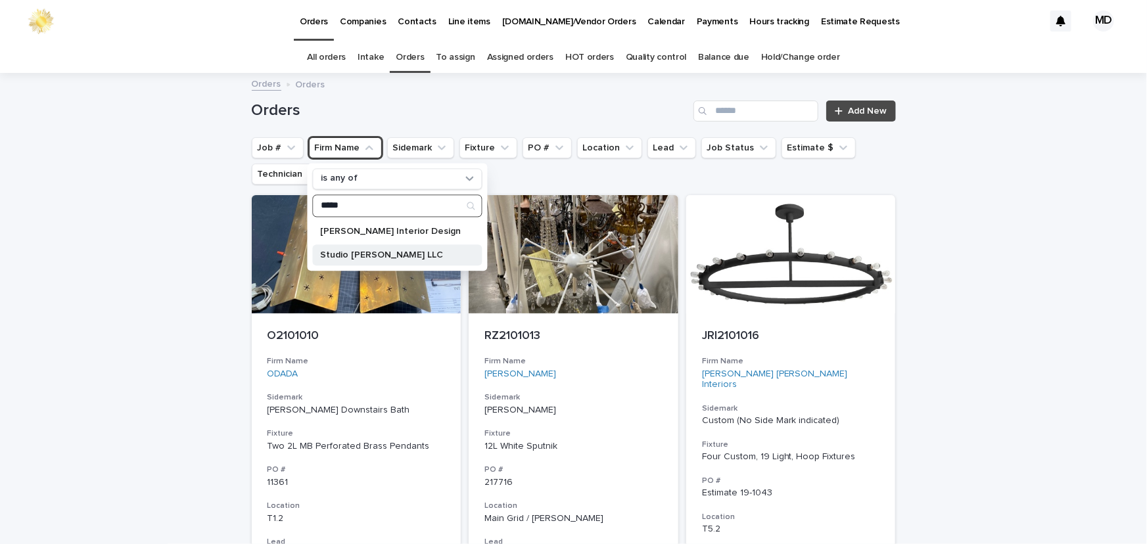
type input "*****"
drag, startPoint x: 388, startPoint y: 253, endPoint x: 429, endPoint y: 172, distance: 91.4
click at [388, 252] on p "Studio [PERSON_NAME] LLC" at bounding box center [390, 254] width 141 height 9
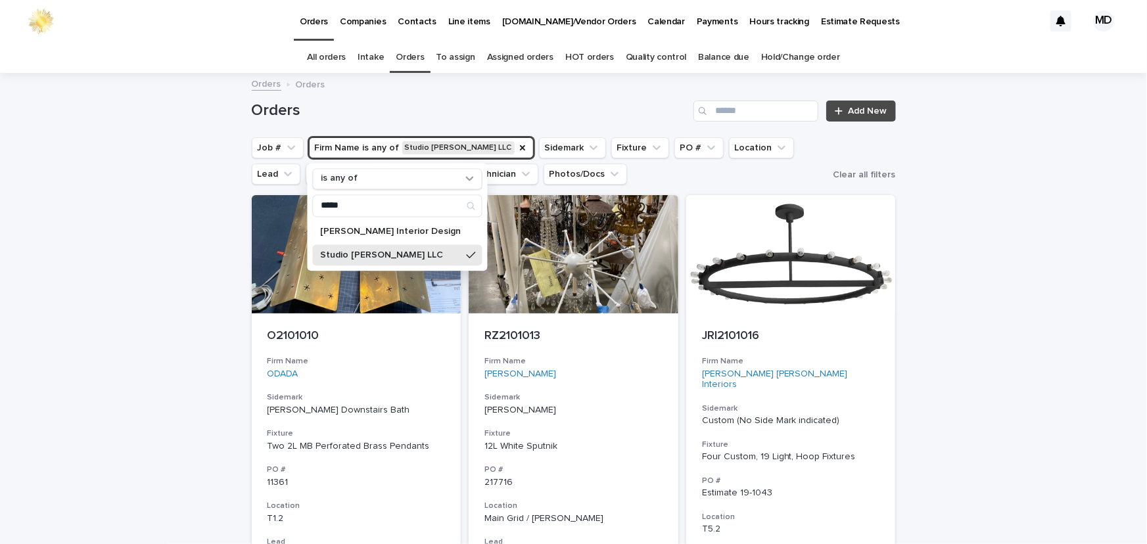
click at [499, 101] on div "Orders Add New" at bounding box center [574, 111] width 644 height 21
